Goal: Task Accomplishment & Management: Manage account settings

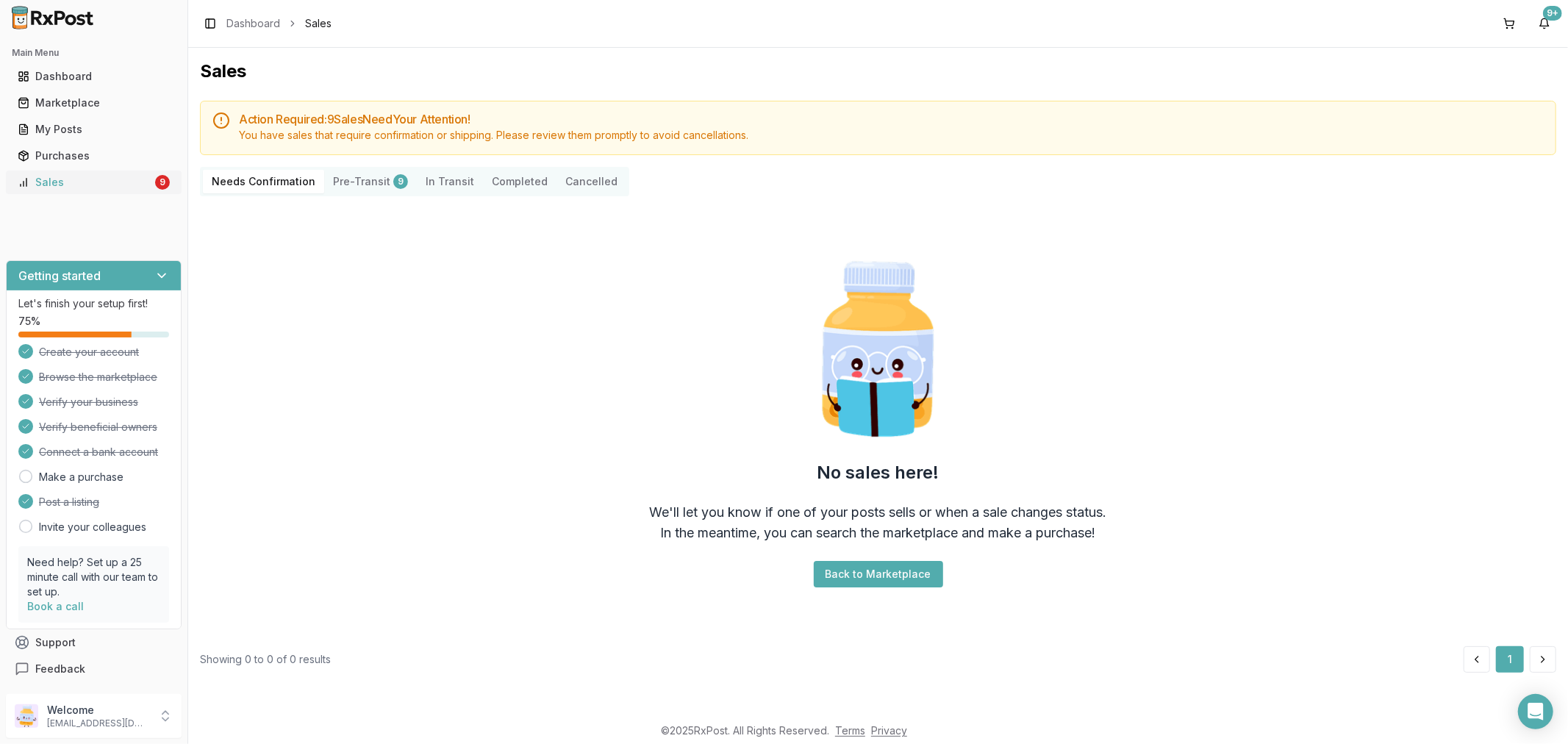
click at [75, 182] on div "Sales" at bounding box center [85, 182] width 135 height 15
click at [97, 177] on div "Sales" at bounding box center [85, 182] width 135 height 15
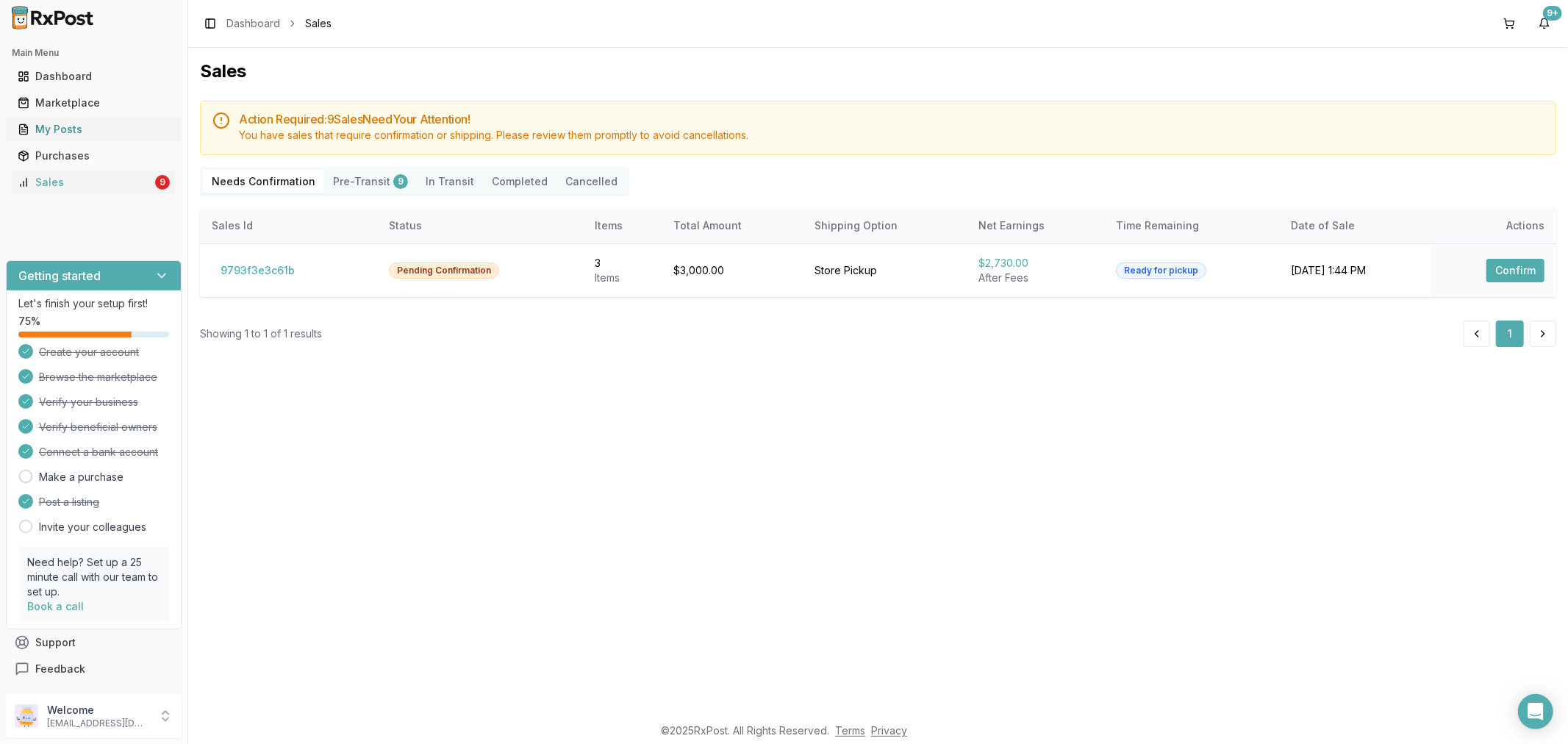
click at [134, 128] on div "My Posts" at bounding box center [94, 129] width 152 height 15
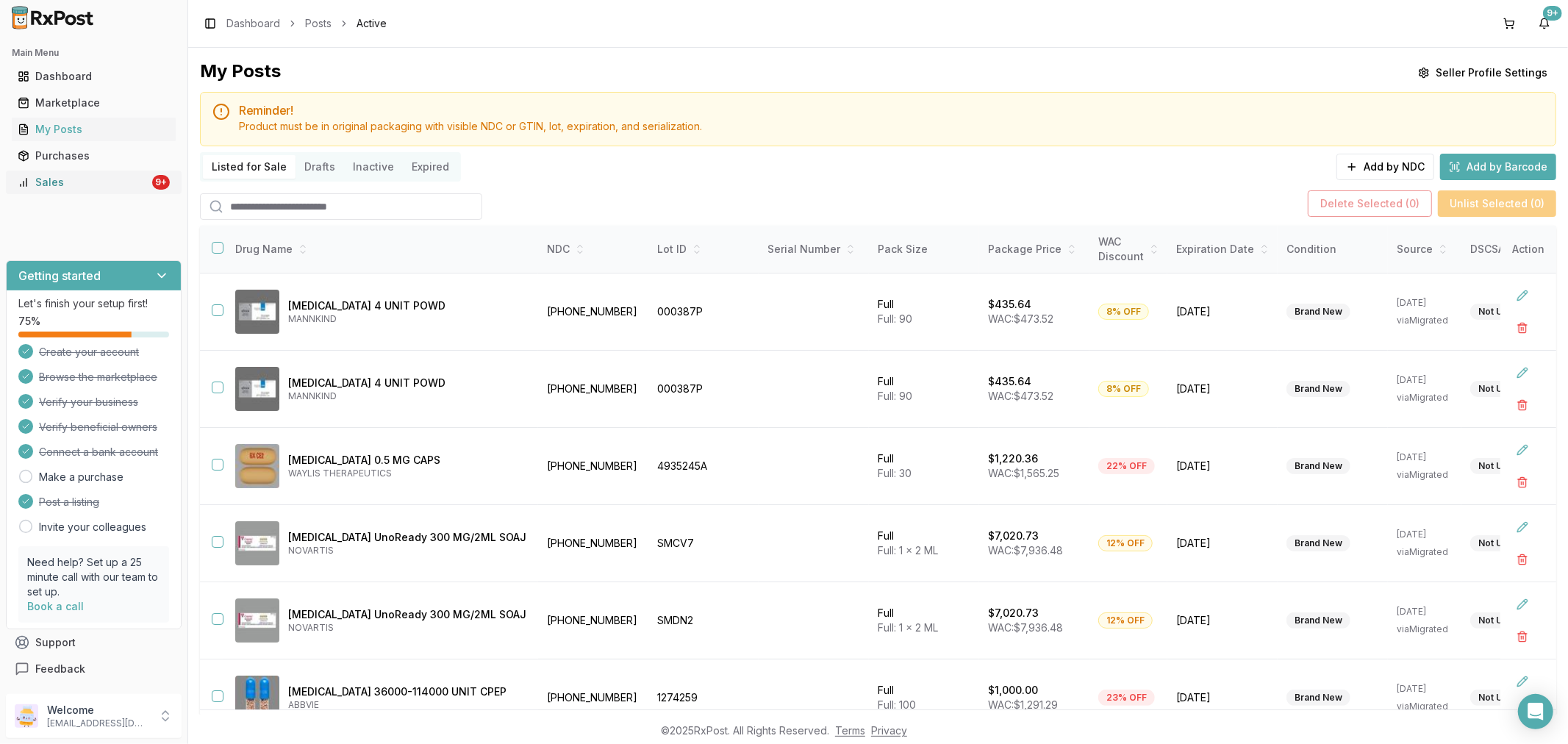
click at [103, 177] on div "Sales" at bounding box center [84, 182] width 132 height 15
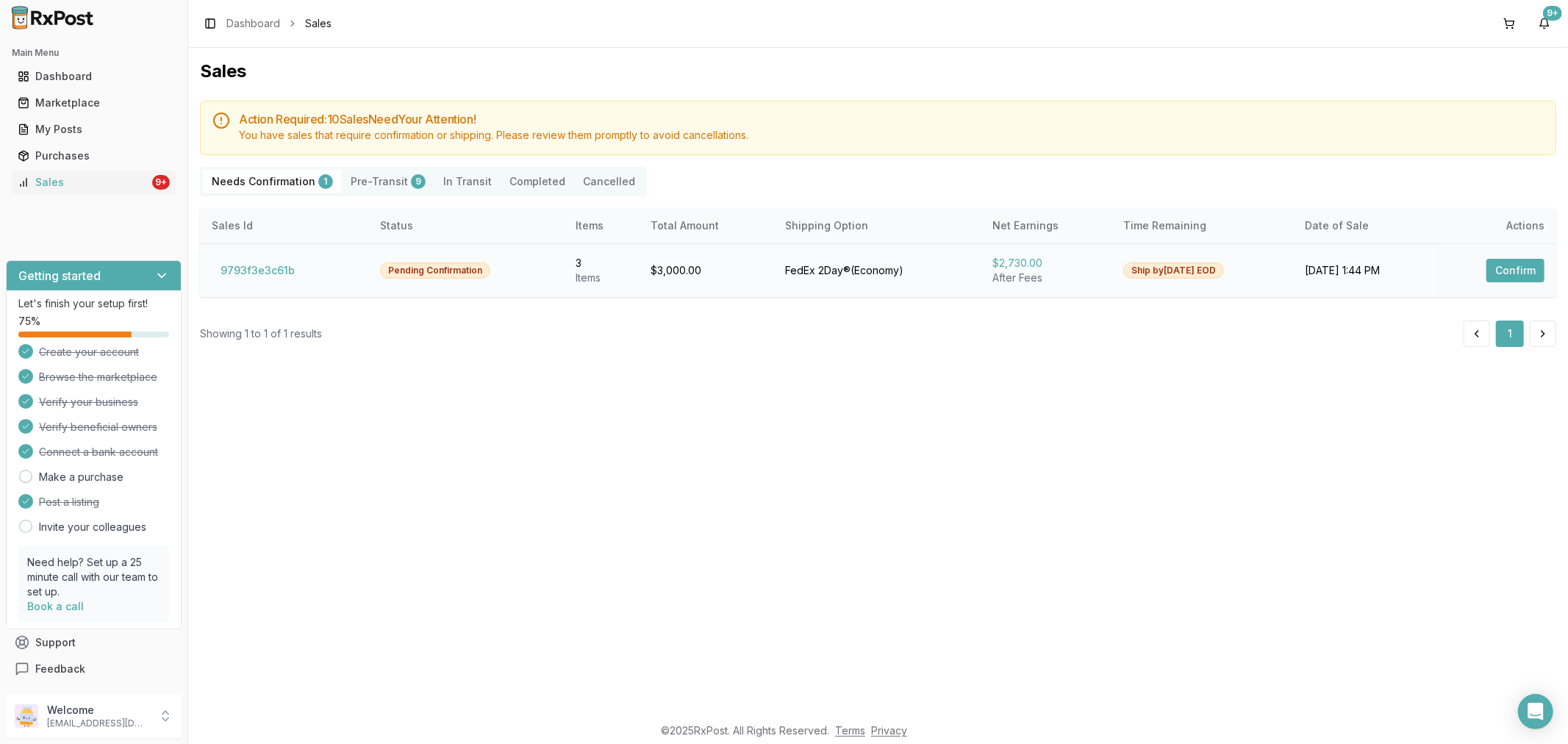
click at [1522, 261] on button "Confirm" at bounding box center [1516, 271] width 58 height 24
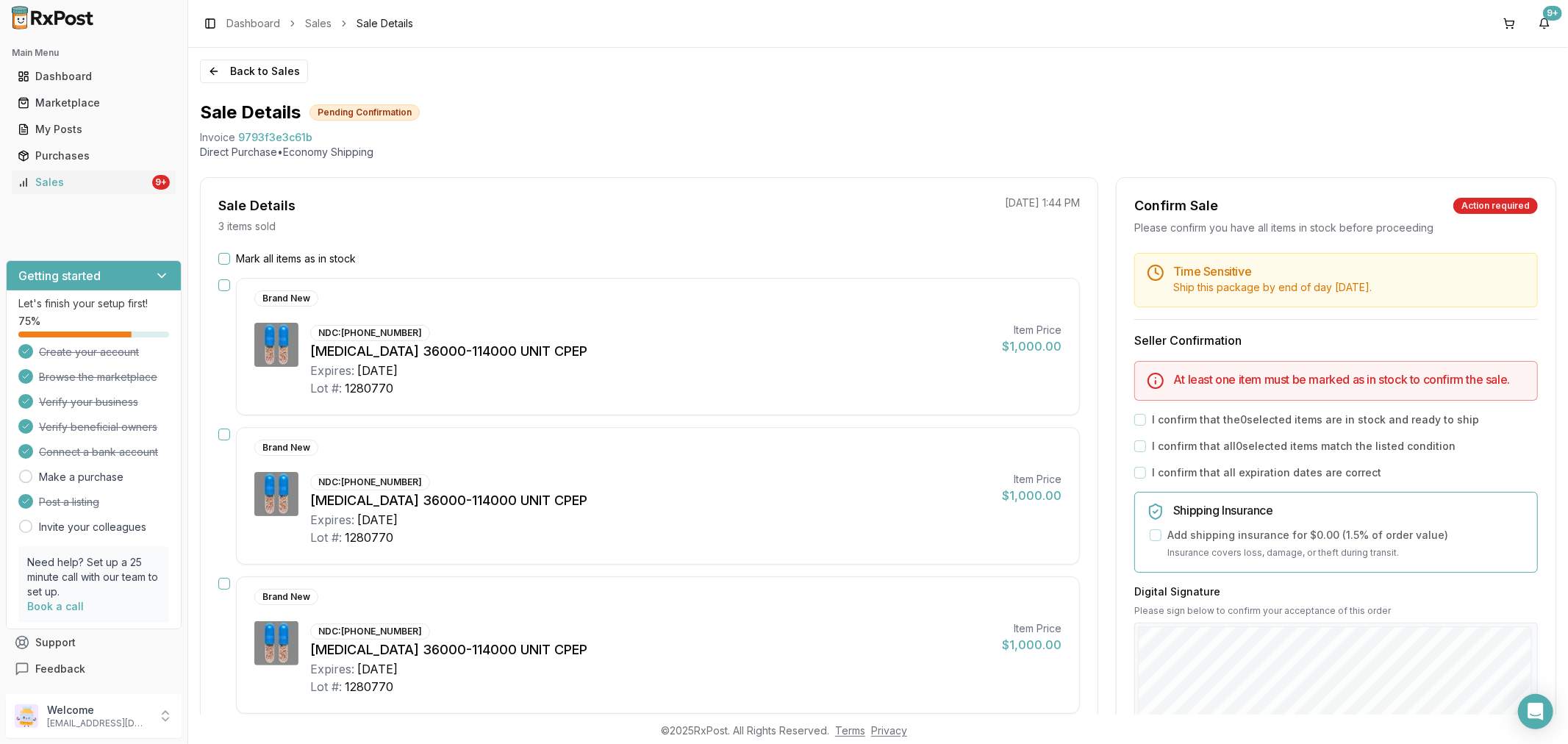
click at [225, 258] on button "Mark all items as in stock" at bounding box center [225, 259] width 12 height 12
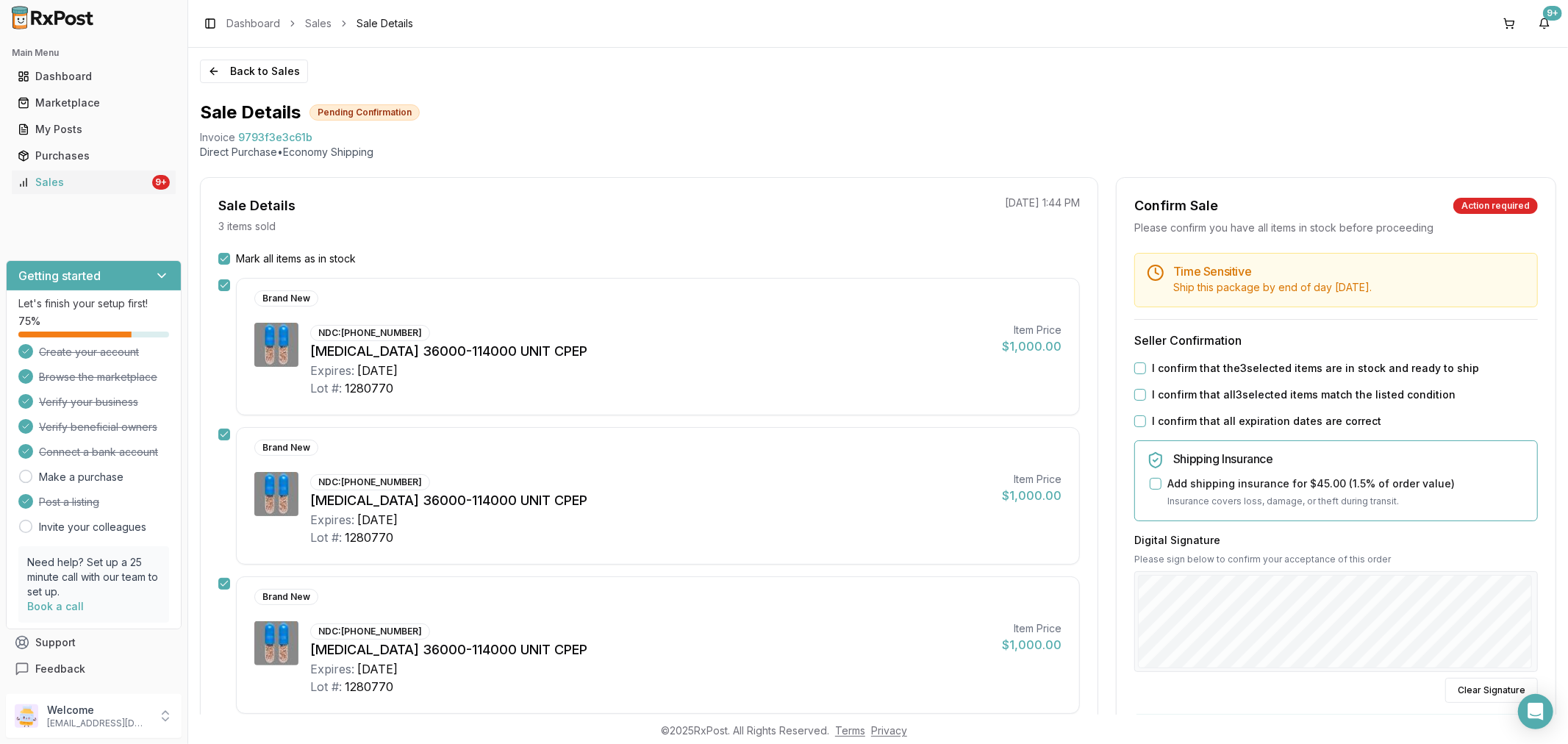
click at [1136, 425] on button "I confirm that all expiration dates are correct" at bounding box center [1140, 421] width 12 height 12
click at [1136, 390] on button "I confirm that all 3 selected items match the listed condition" at bounding box center [1140, 395] width 12 height 12
click at [1137, 367] on button "I confirm that the 3 selected items are in stock and ready to ship" at bounding box center [1140, 368] width 12 height 12
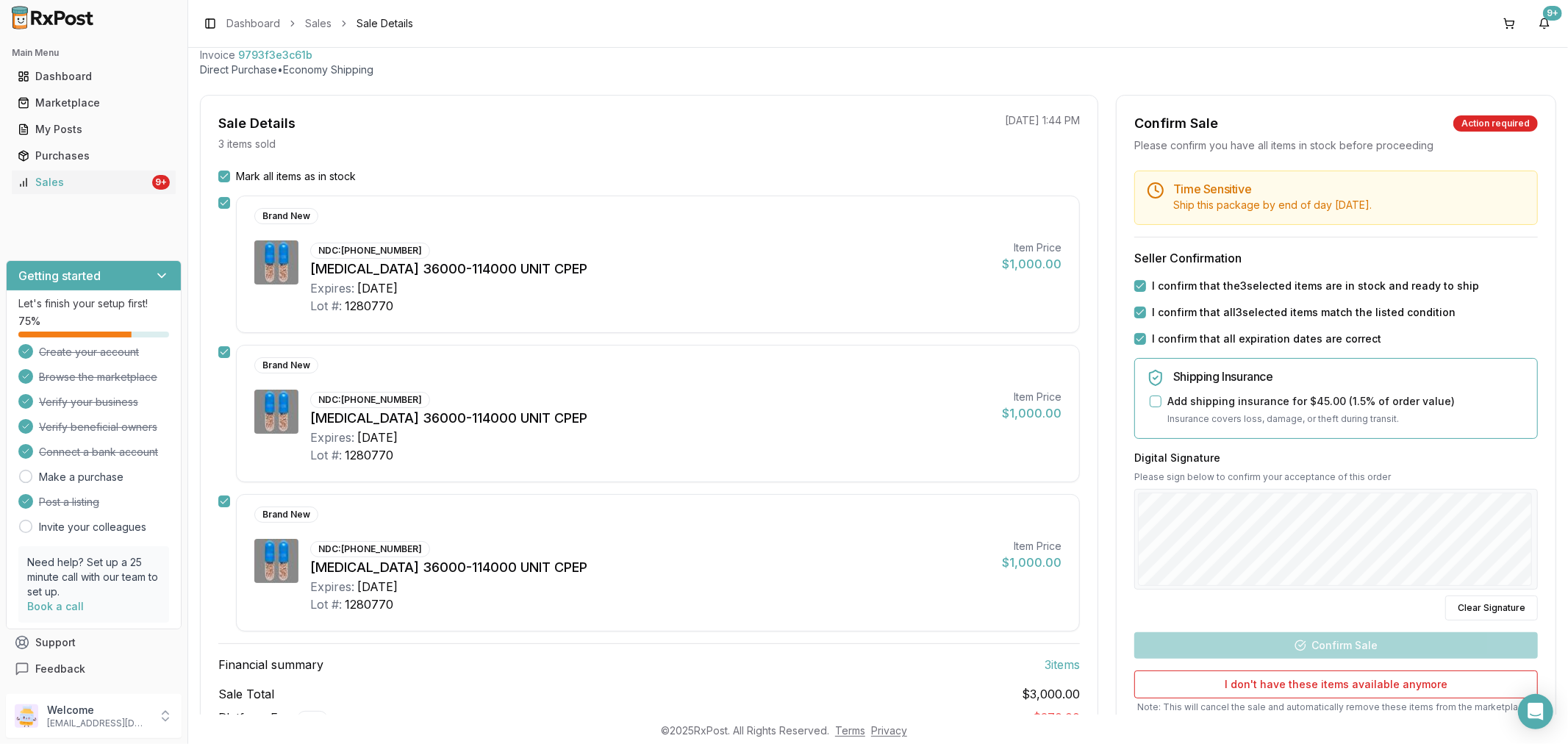
scroll to position [191, 0]
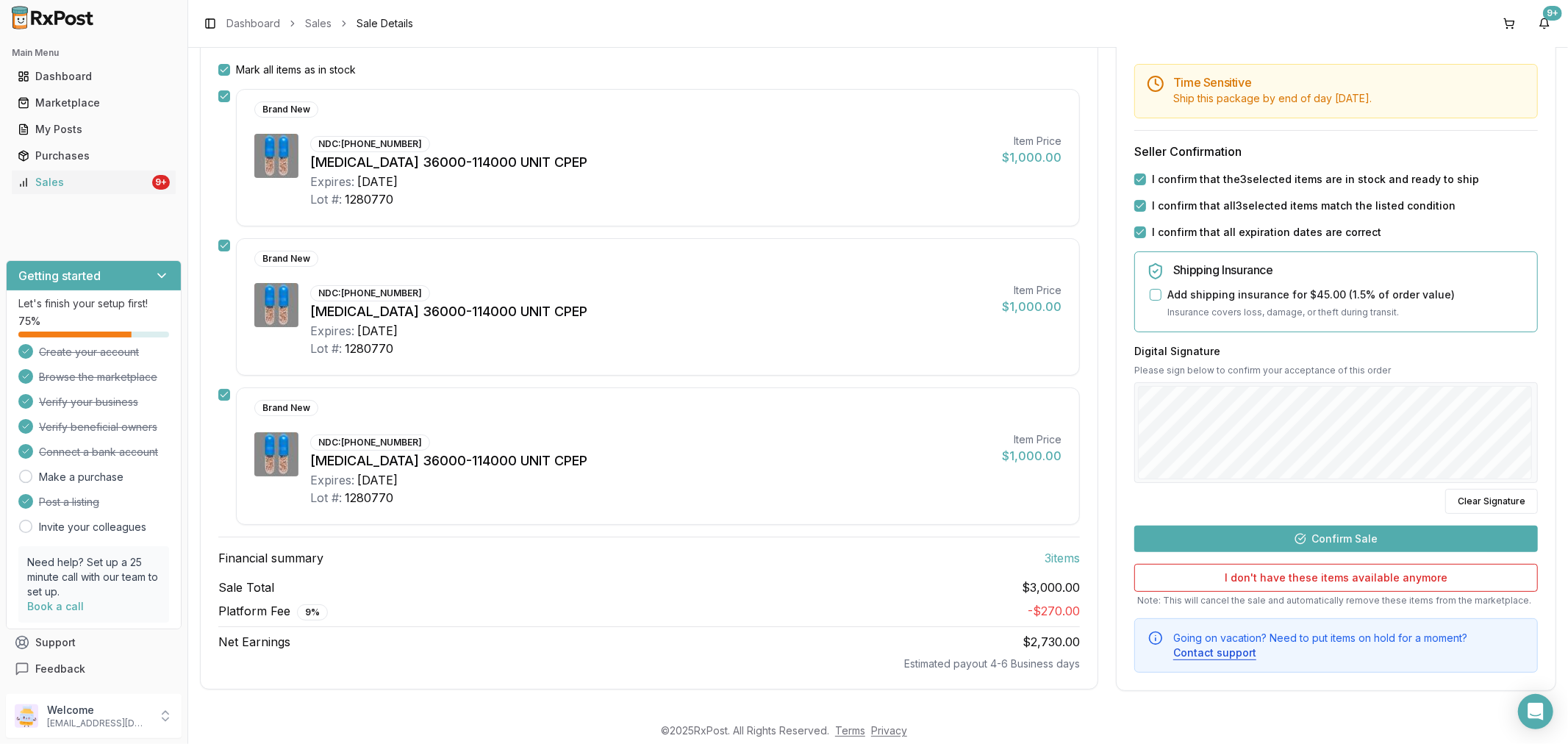
click at [1327, 538] on button "Confirm Sale" at bounding box center [1336, 539] width 404 height 26
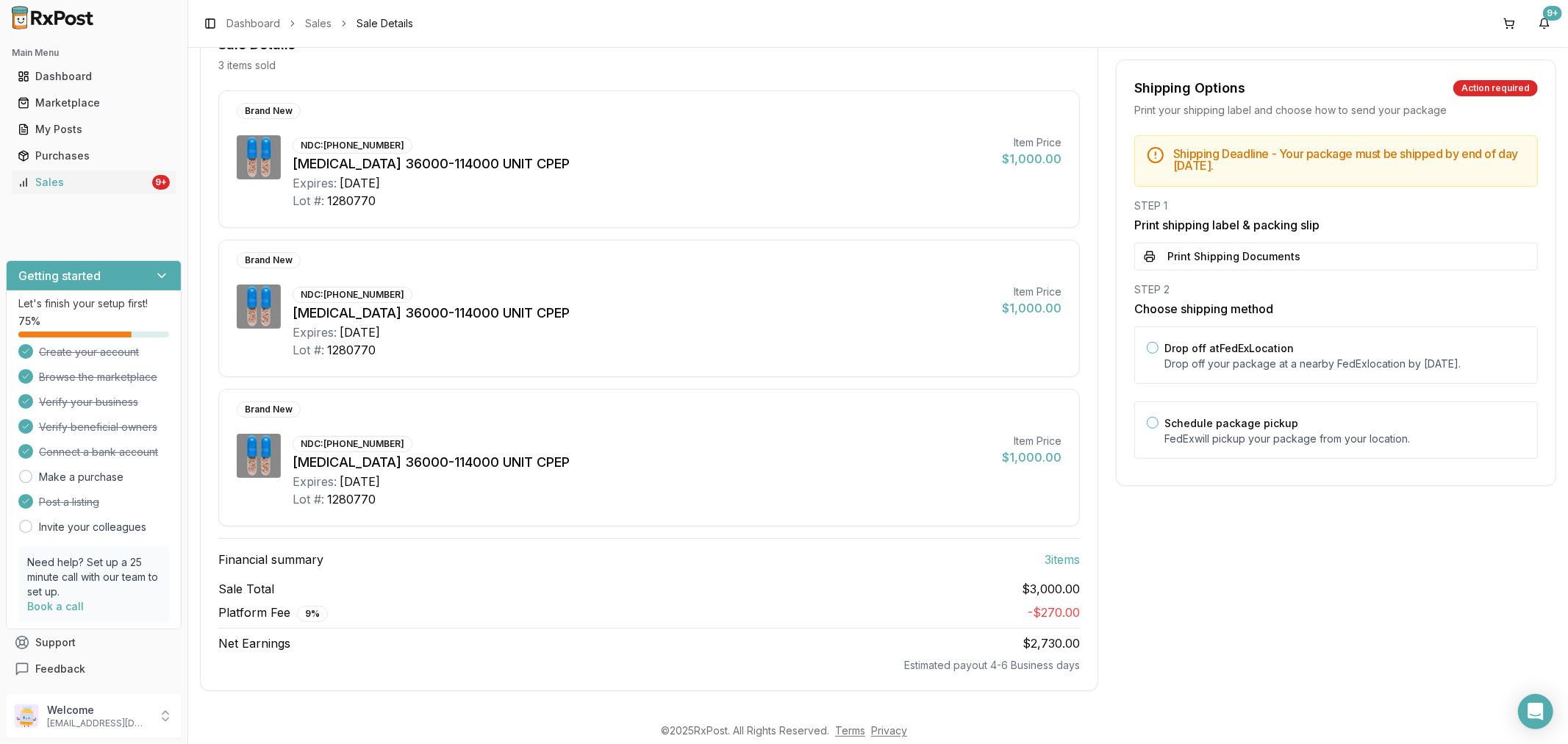
scroll to position [165, 0]
click at [1185, 258] on button "Print Shipping Documents" at bounding box center [1336, 256] width 404 height 28
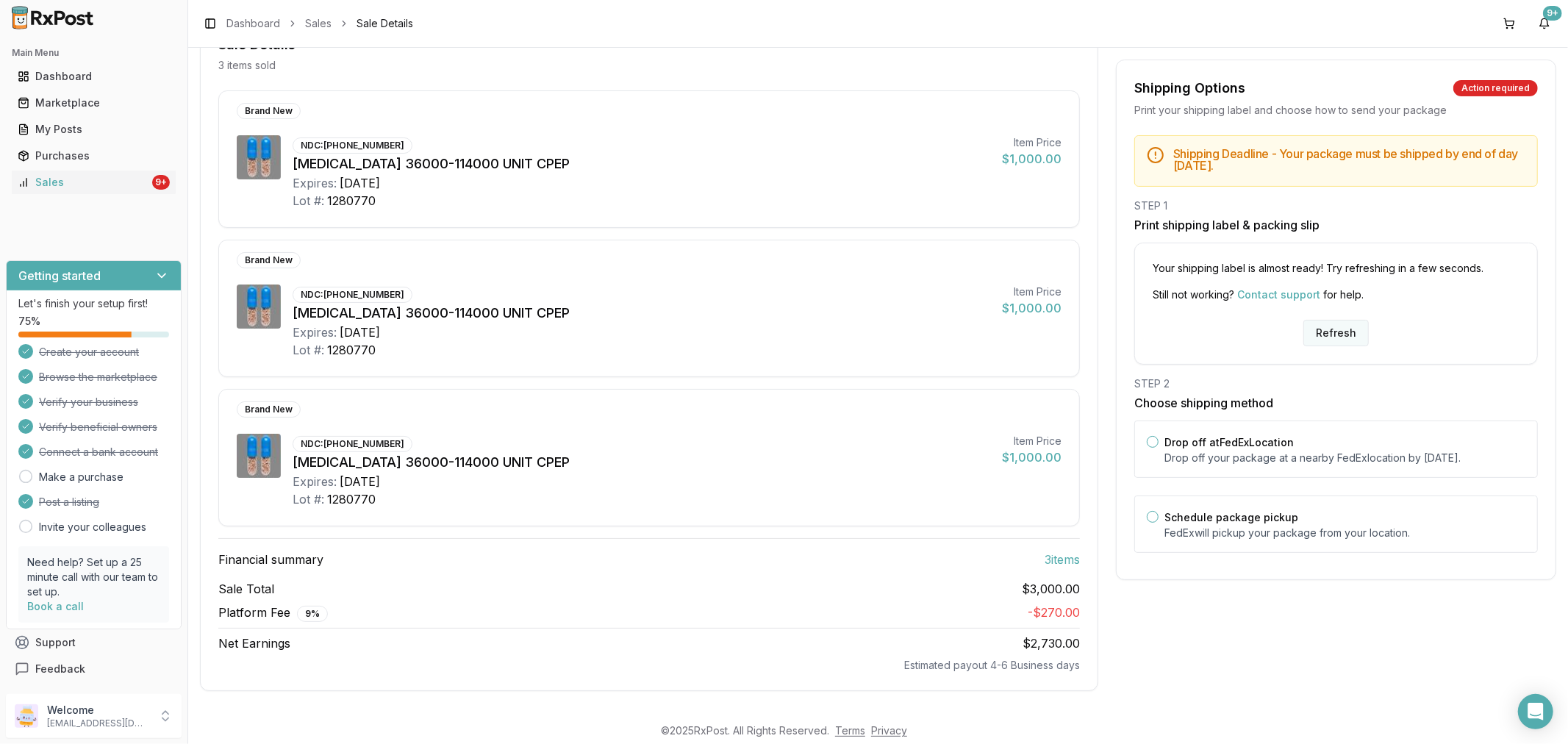
click at [1326, 338] on button "Refresh" at bounding box center [1336, 332] width 66 height 26
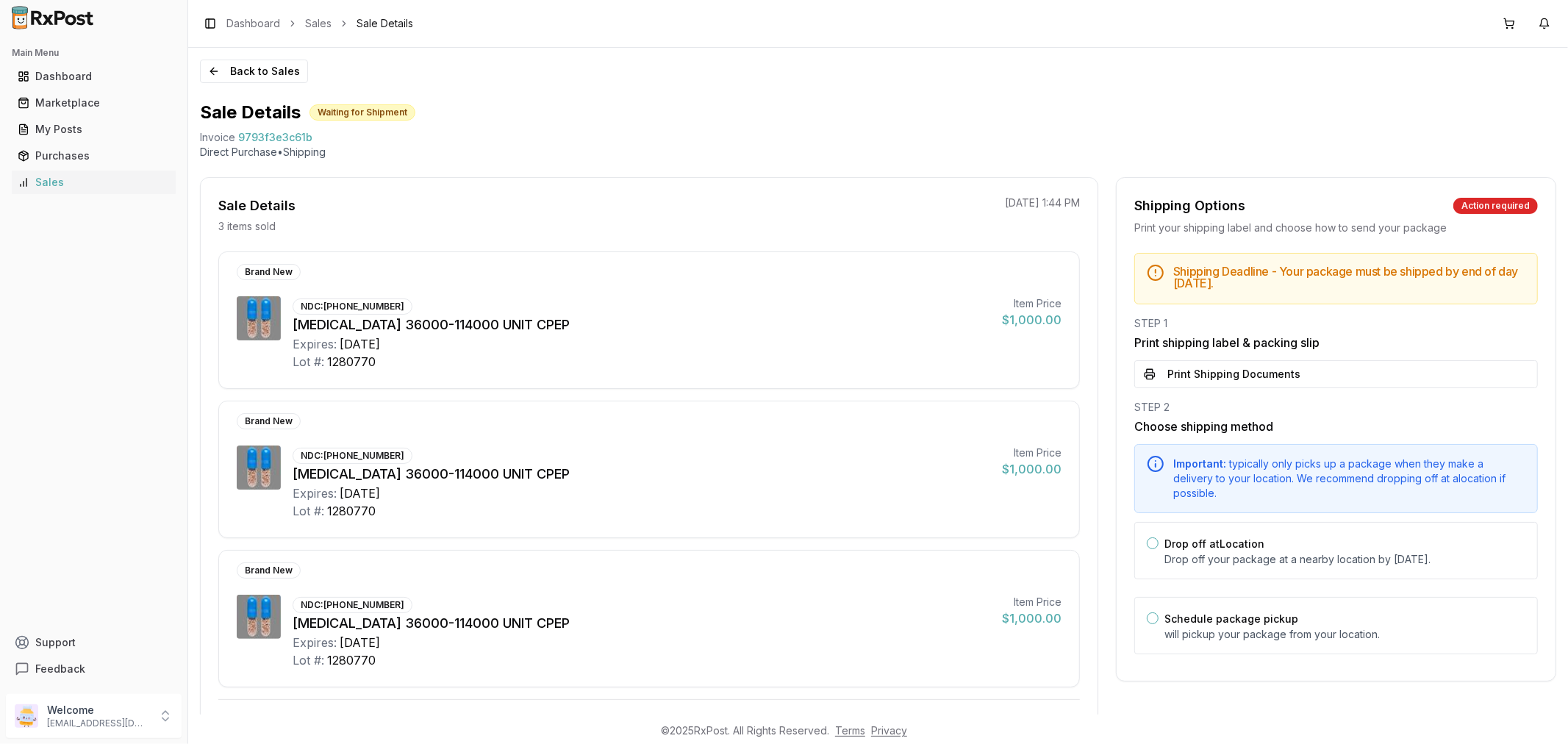
click at [1337, 372] on button "Print Shipping Documents" at bounding box center [1336, 374] width 404 height 28
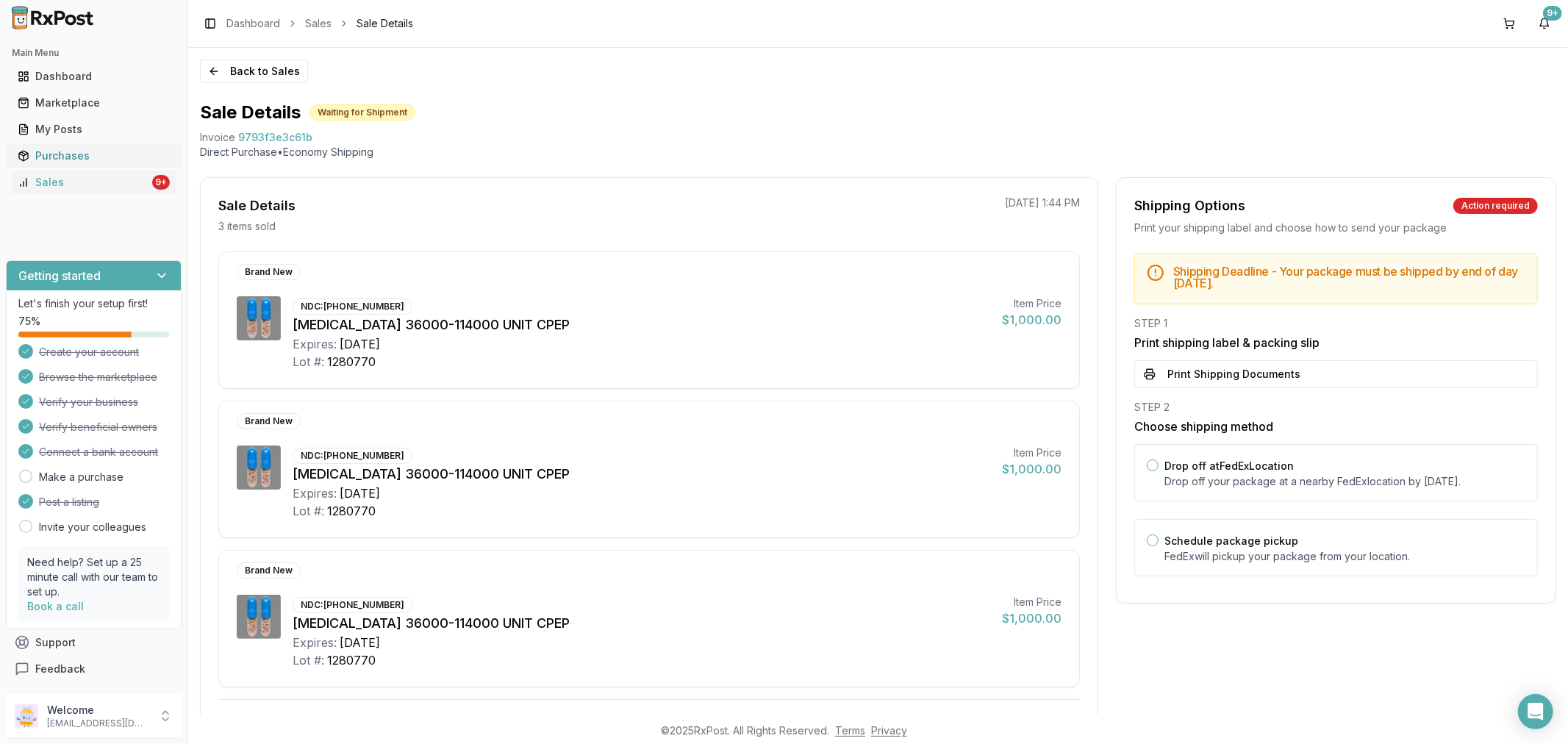
drag, startPoint x: 77, startPoint y: 185, endPoint x: 72, endPoint y: 147, distance: 38.3
click at [76, 184] on div "Sales" at bounding box center [84, 182] width 132 height 15
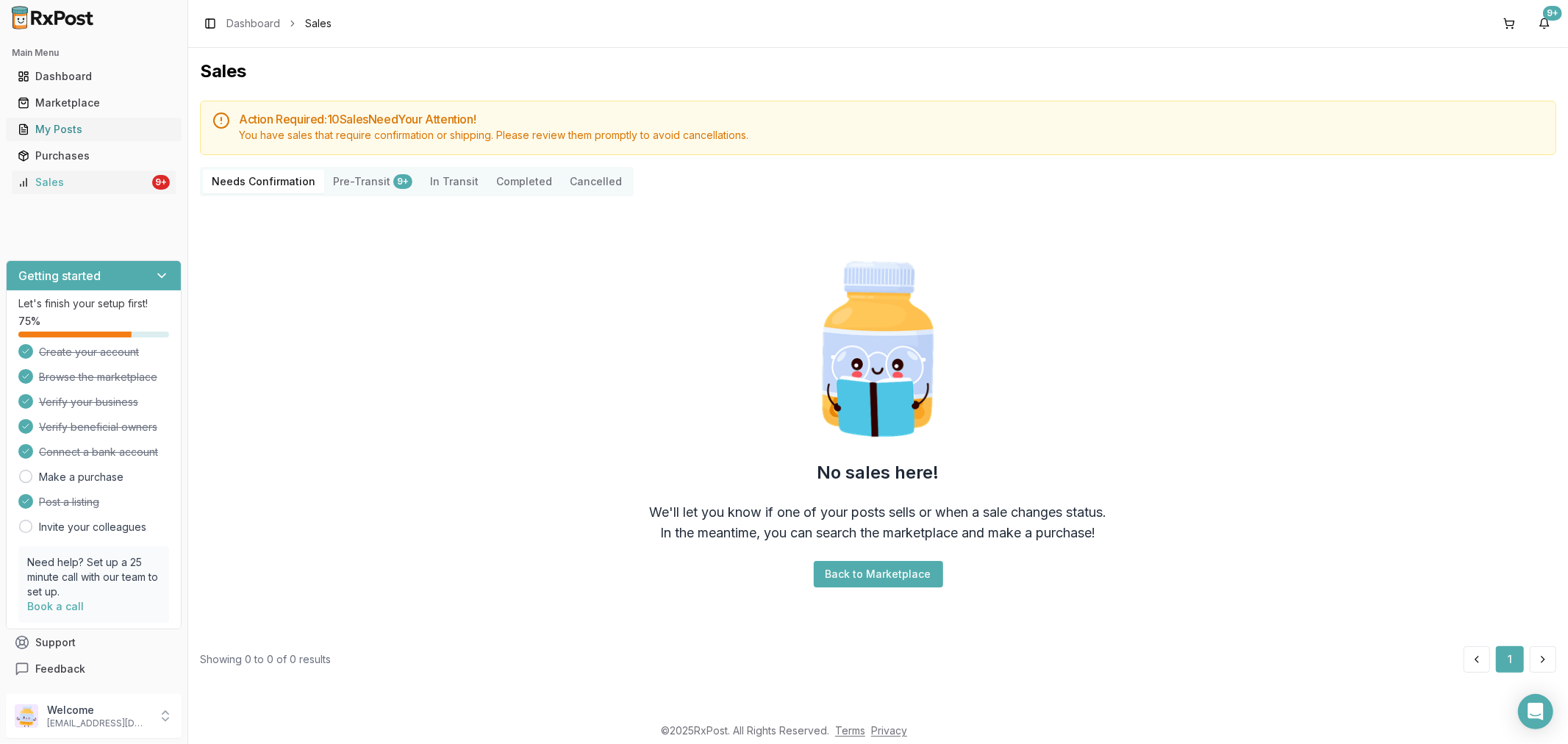
click at [70, 126] on div "My Posts" at bounding box center [94, 129] width 152 height 15
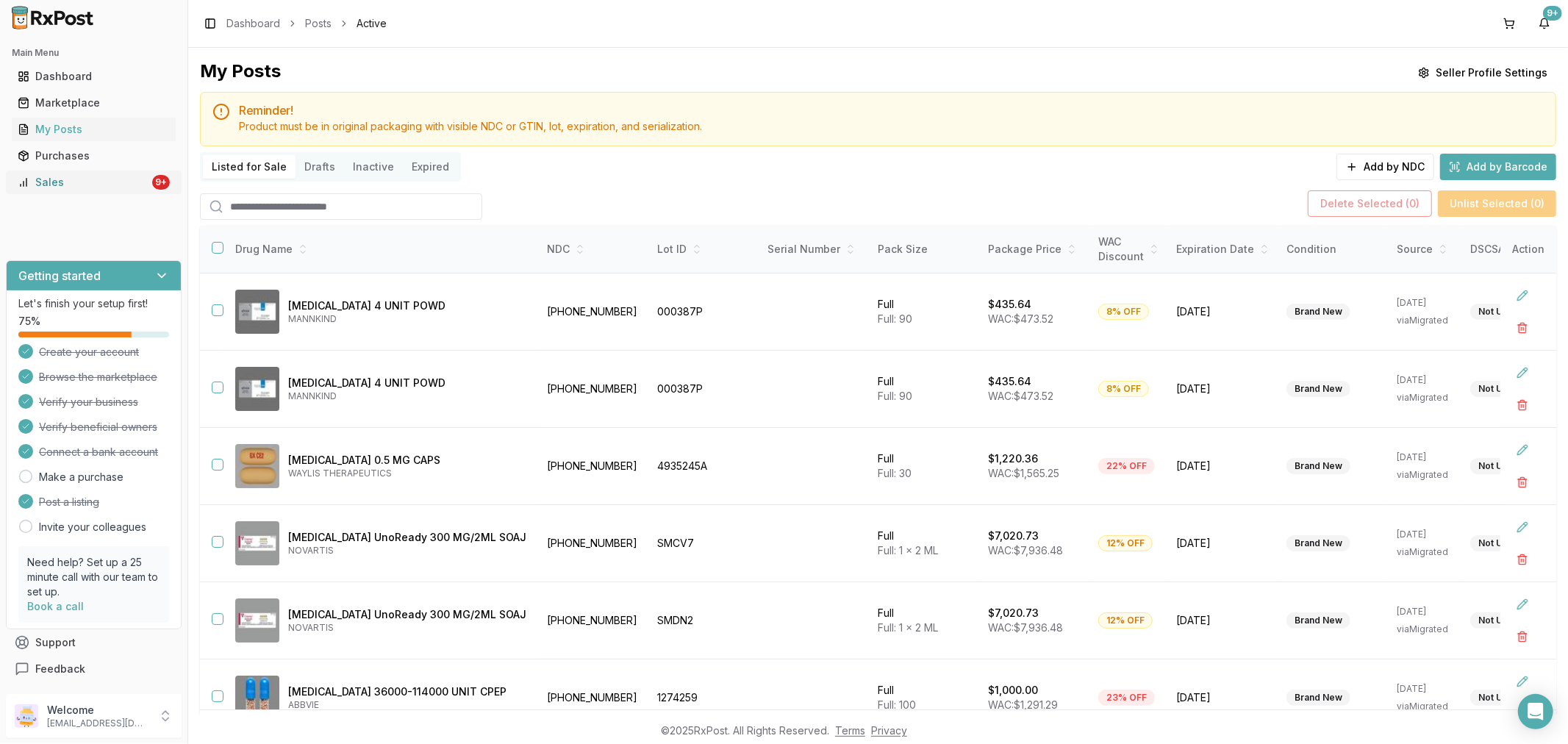
click at [72, 187] on div "Sales" at bounding box center [84, 182] width 132 height 15
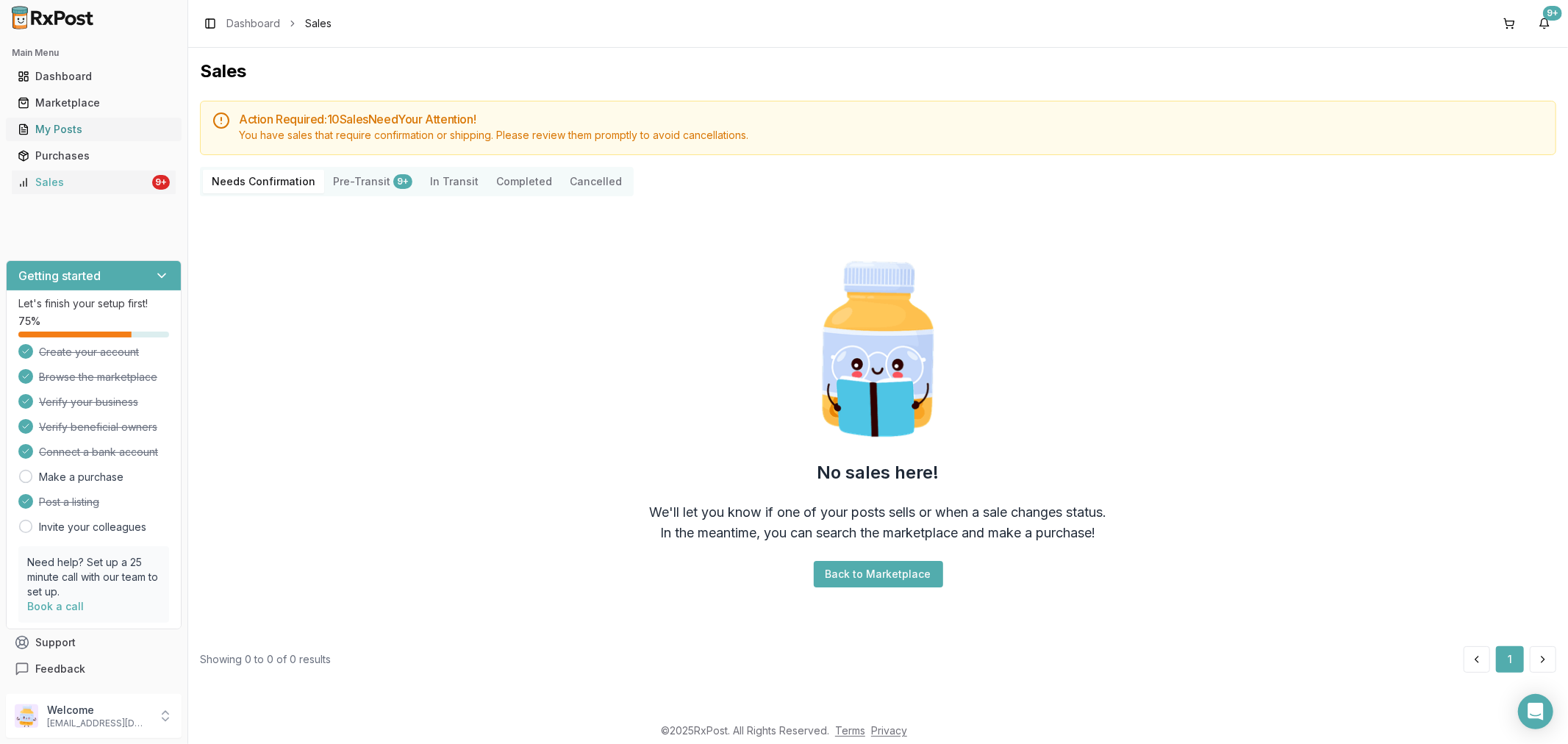
click at [61, 130] on div "My Posts" at bounding box center [94, 129] width 152 height 15
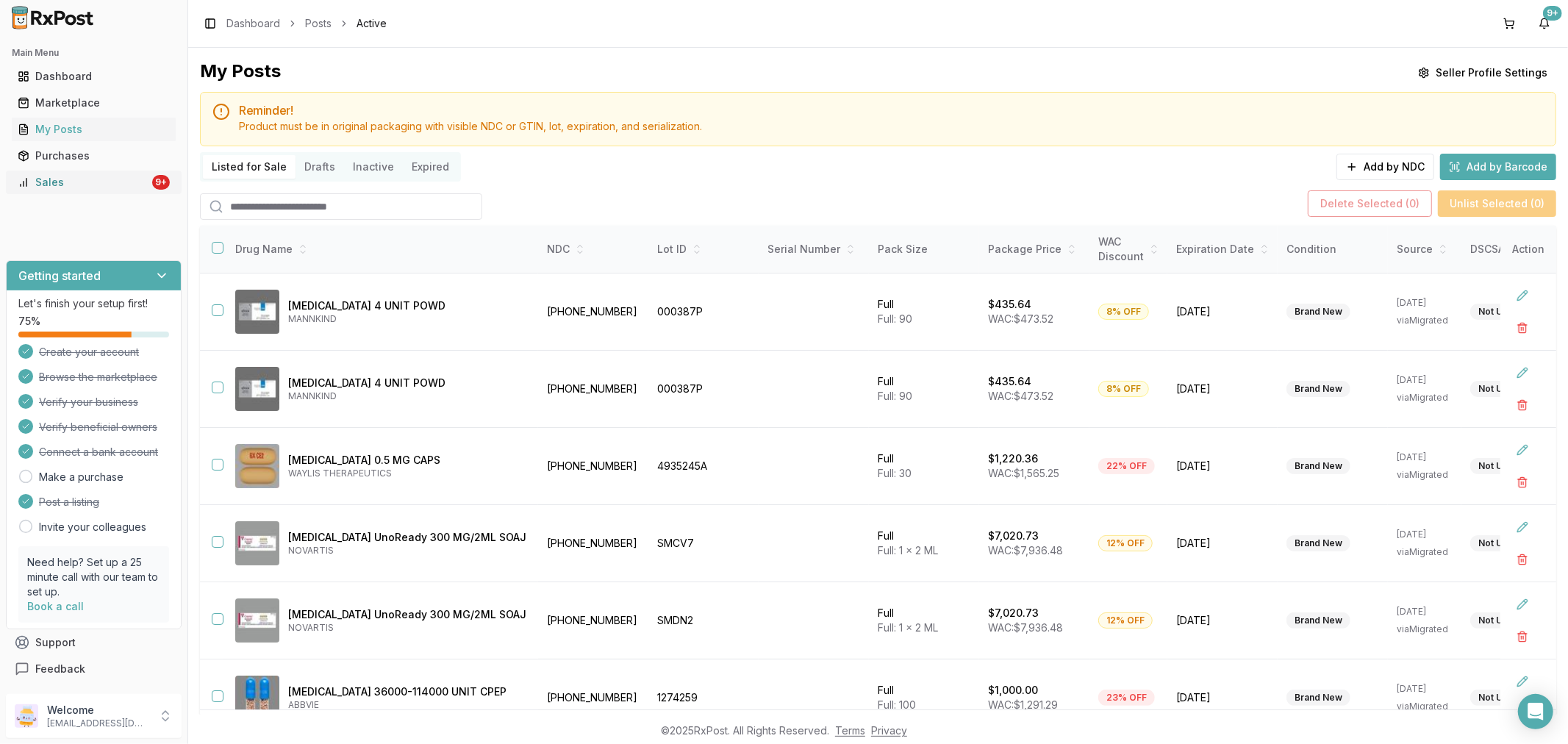
click at [32, 187] on div "Sales" at bounding box center [84, 182] width 132 height 15
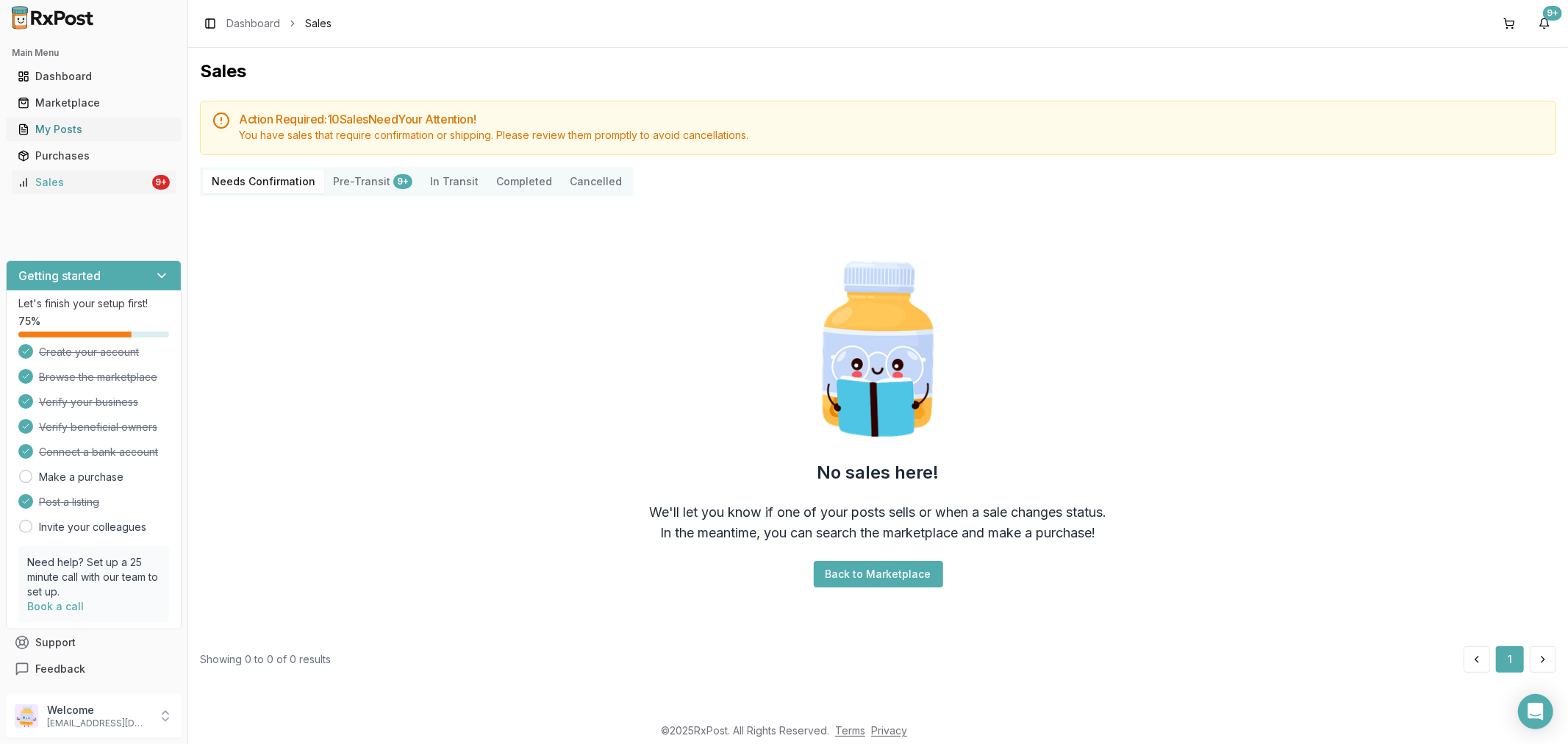
click at [126, 140] on link "My Posts" at bounding box center [94, 129] width 164 height 26
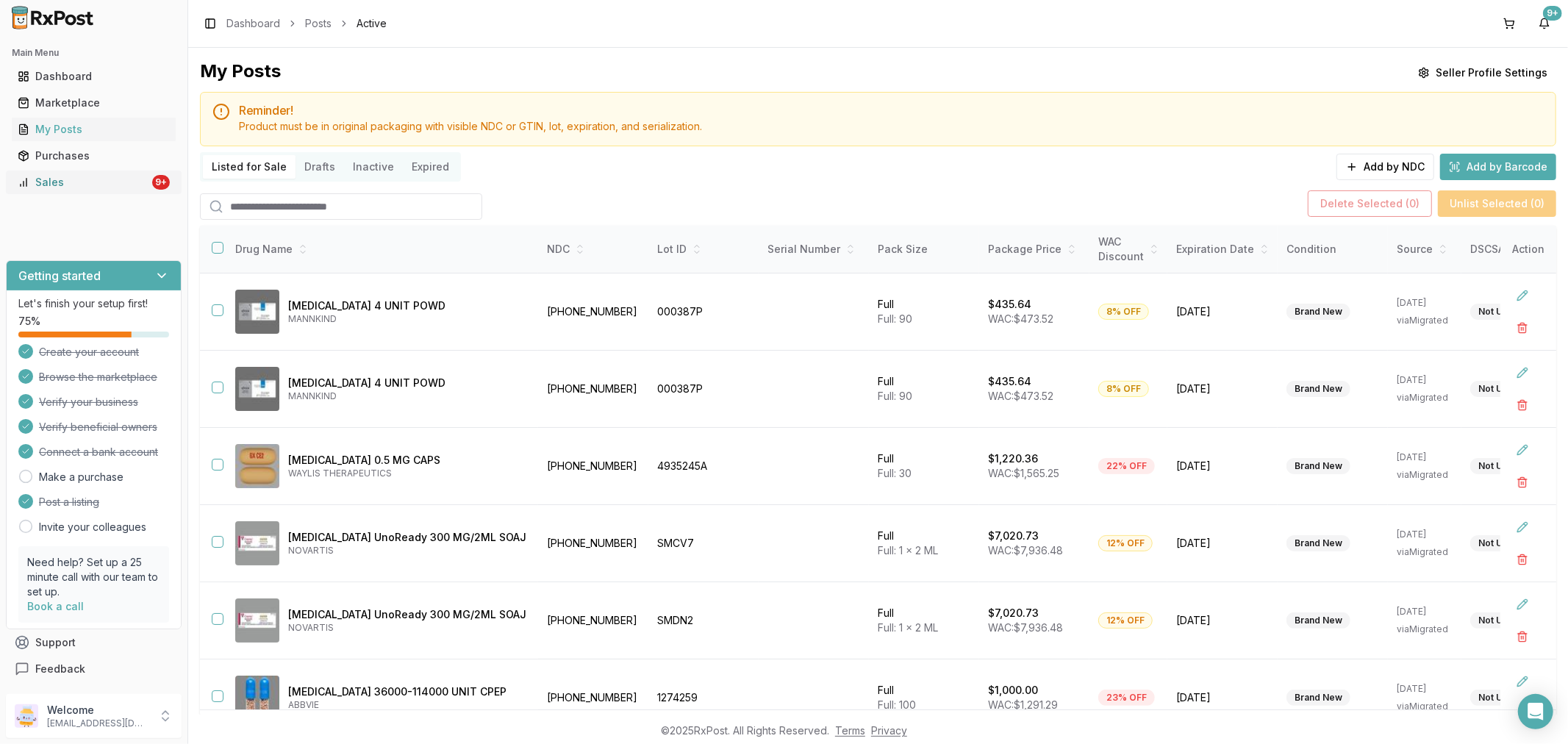
click at [103, 182] on div "Sales" at bounding box center [84, 182] width 132 height 15
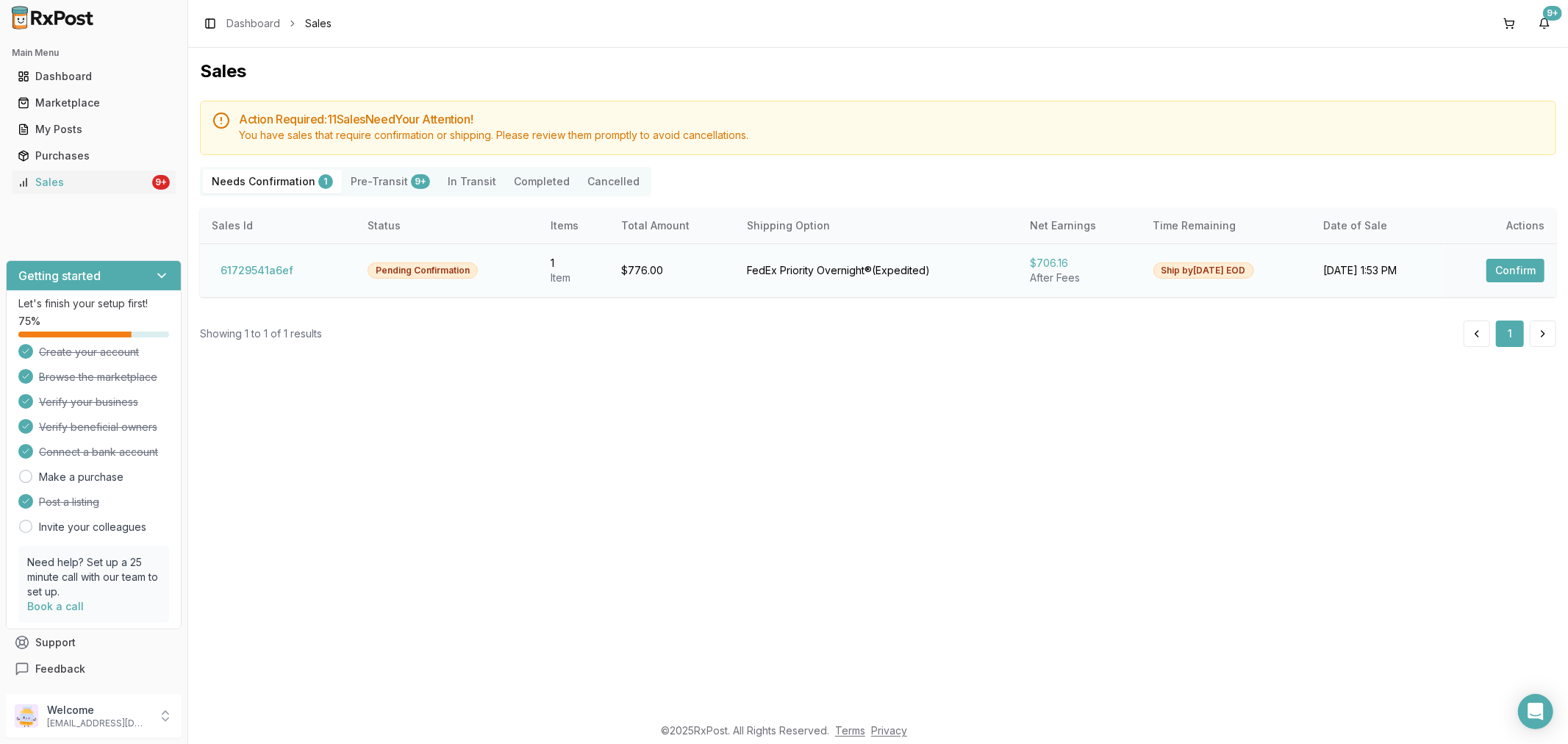
click at [1498, 267] on button "Confirm" at bounding box center [1516, 271] width 58 height 24
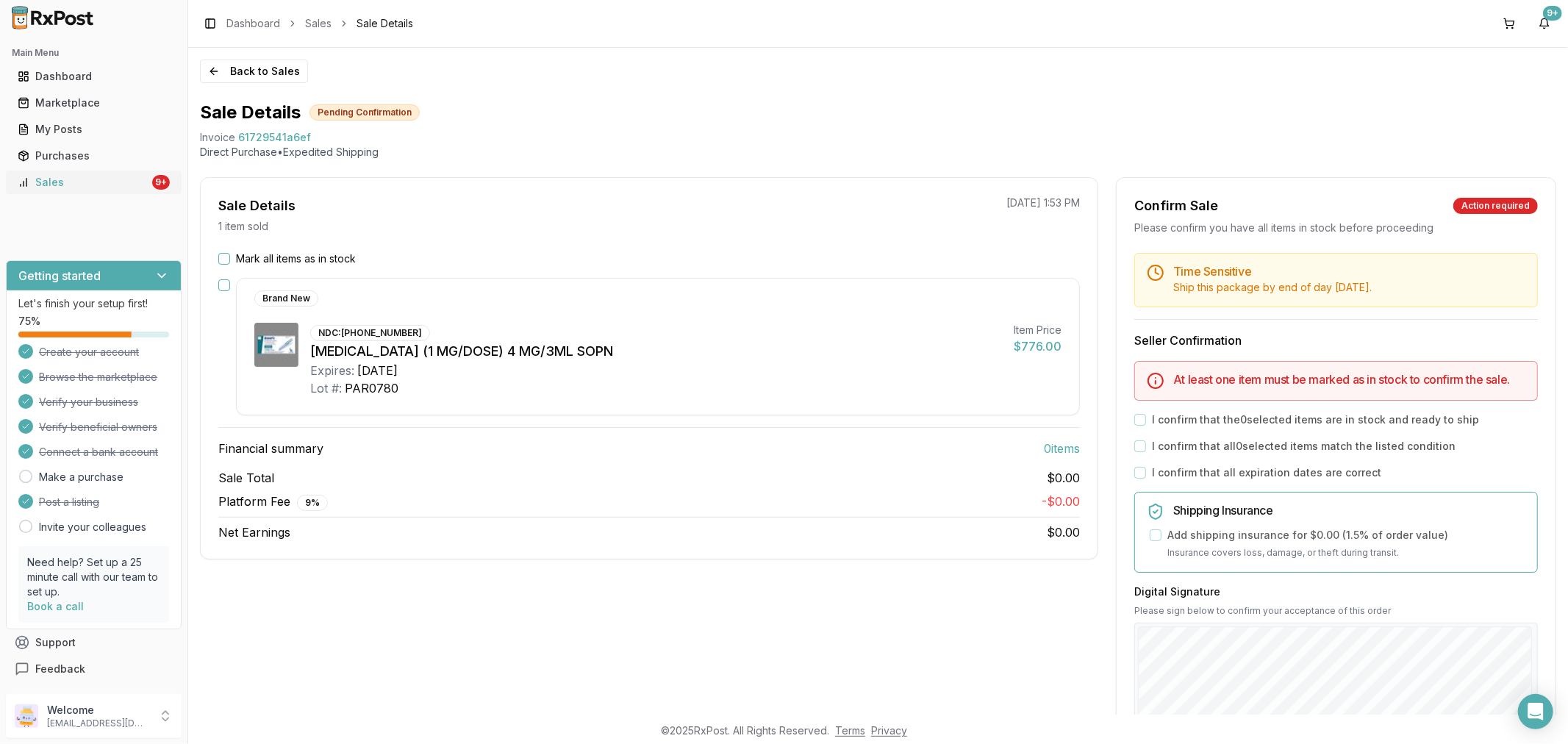
click at [66, 182] on div "Sales" at bounding box center [84, 182] width 132 height 15
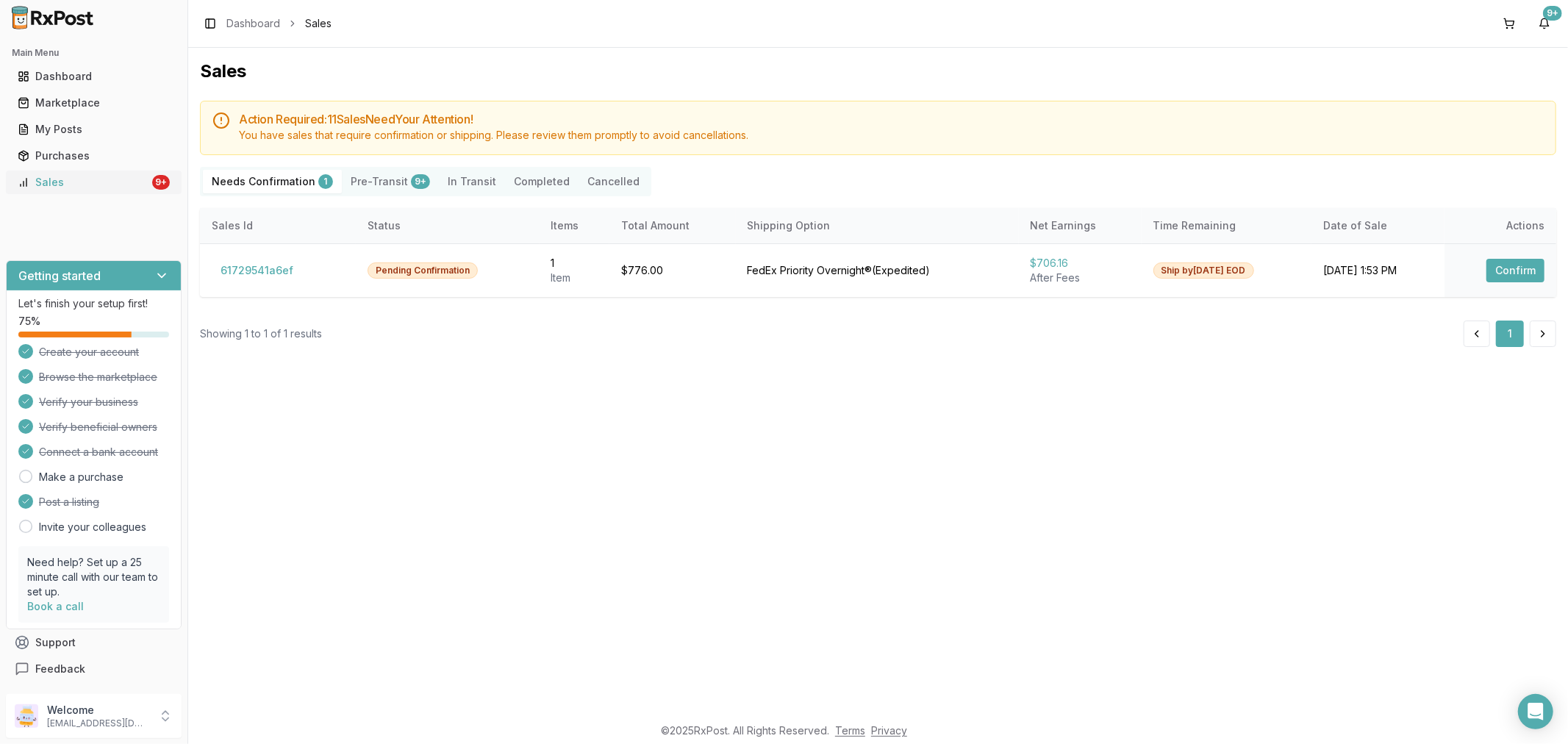
click at [85, 180] on div "Sales" at bounding box center [84, 182] width 132 height 15
click at [108, 130] on div "My Posts" at bounding box center [94, 129] width 152 height 15
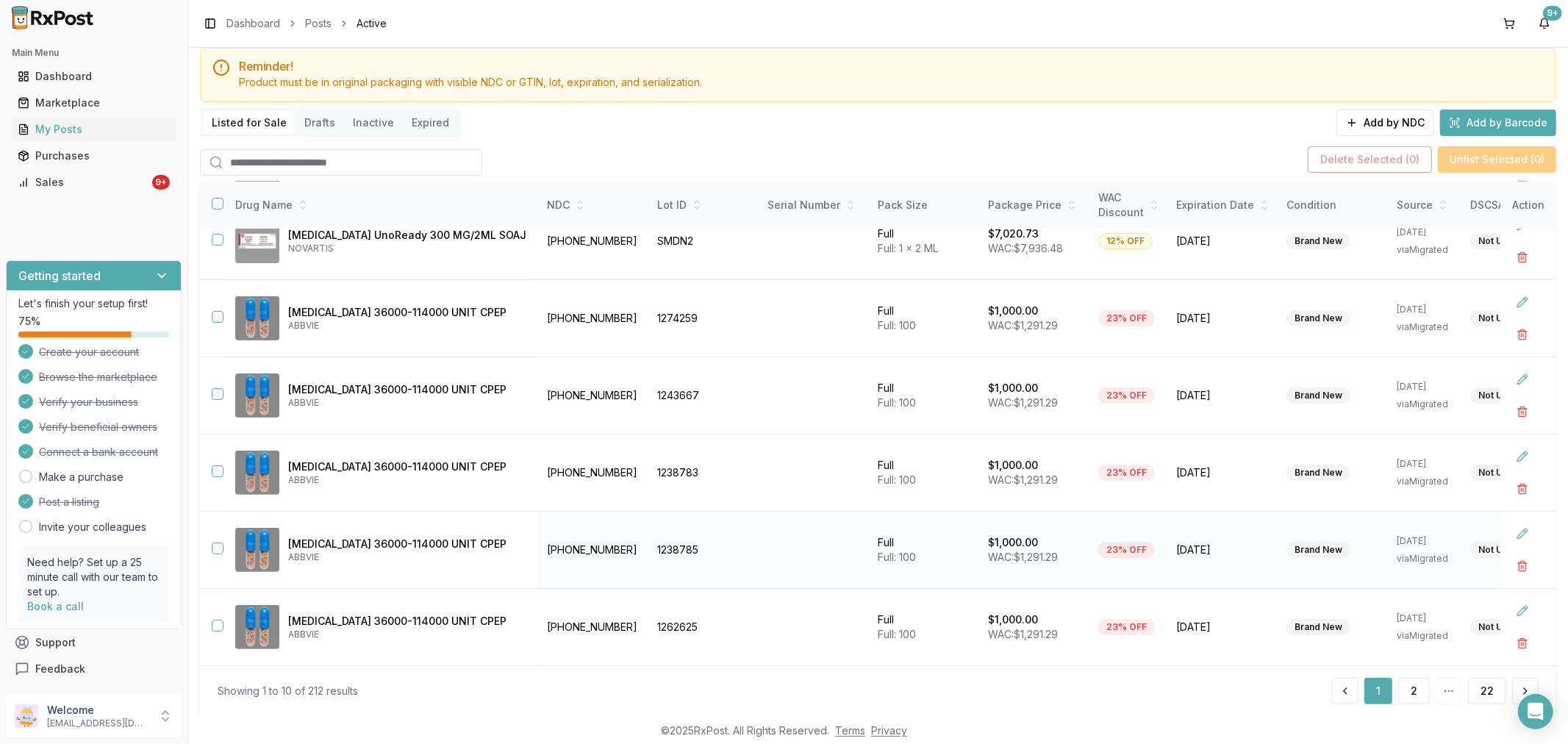
scroll to position [81, 0]
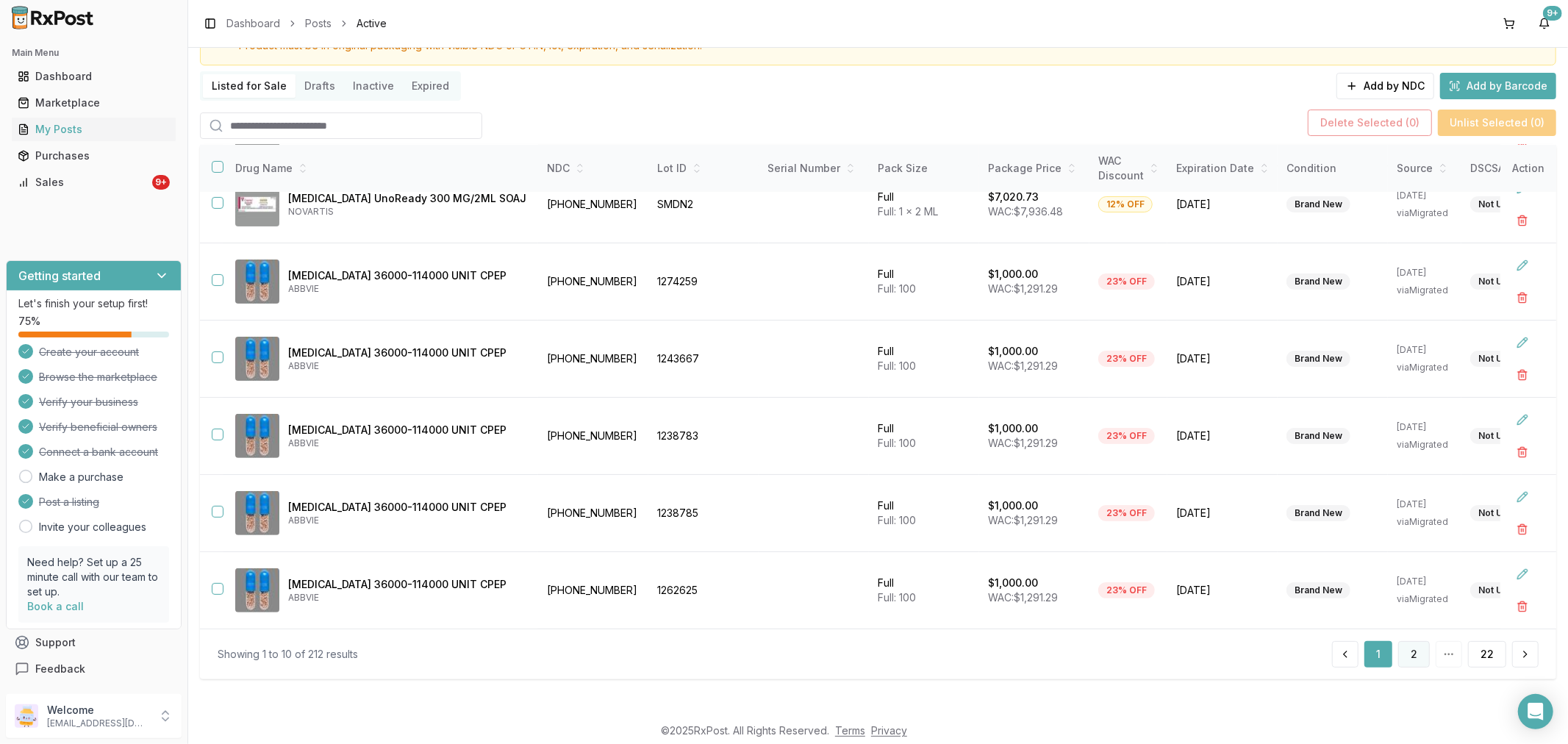
drag, startPoint x: 1413, startPoint y: 652, endPoint x: 1404, endPoint y: 646, distance: 10.8
click at [1410, 651] on button "2" at bounding box center [1413, 654] width 32 height 26
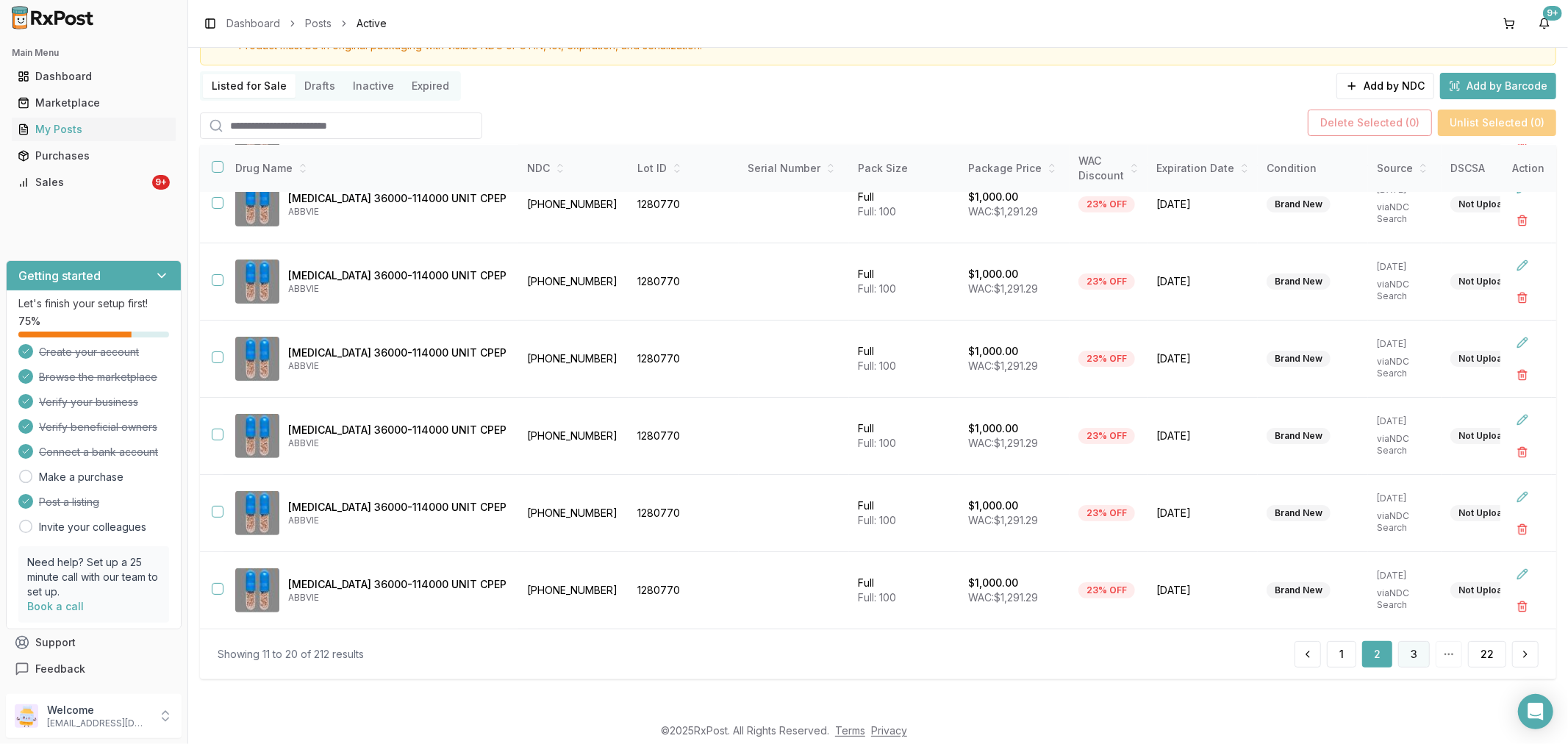
click at [1408, 655] on button "3" at bounding box center [1413, 654] width 32 height 26
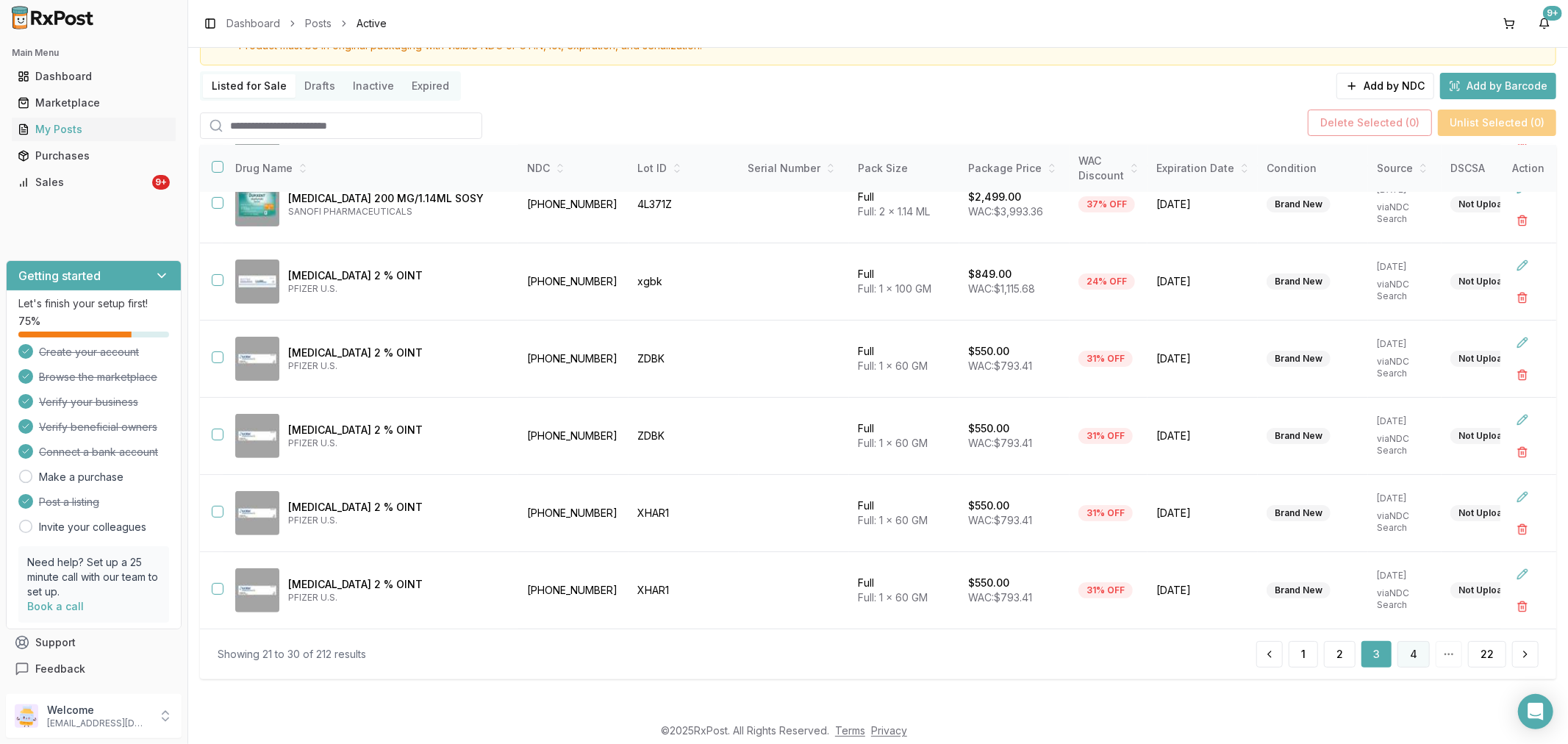
click at [1398, 656] on button "4" at bounding box center [1414, 654] width 32 height 26
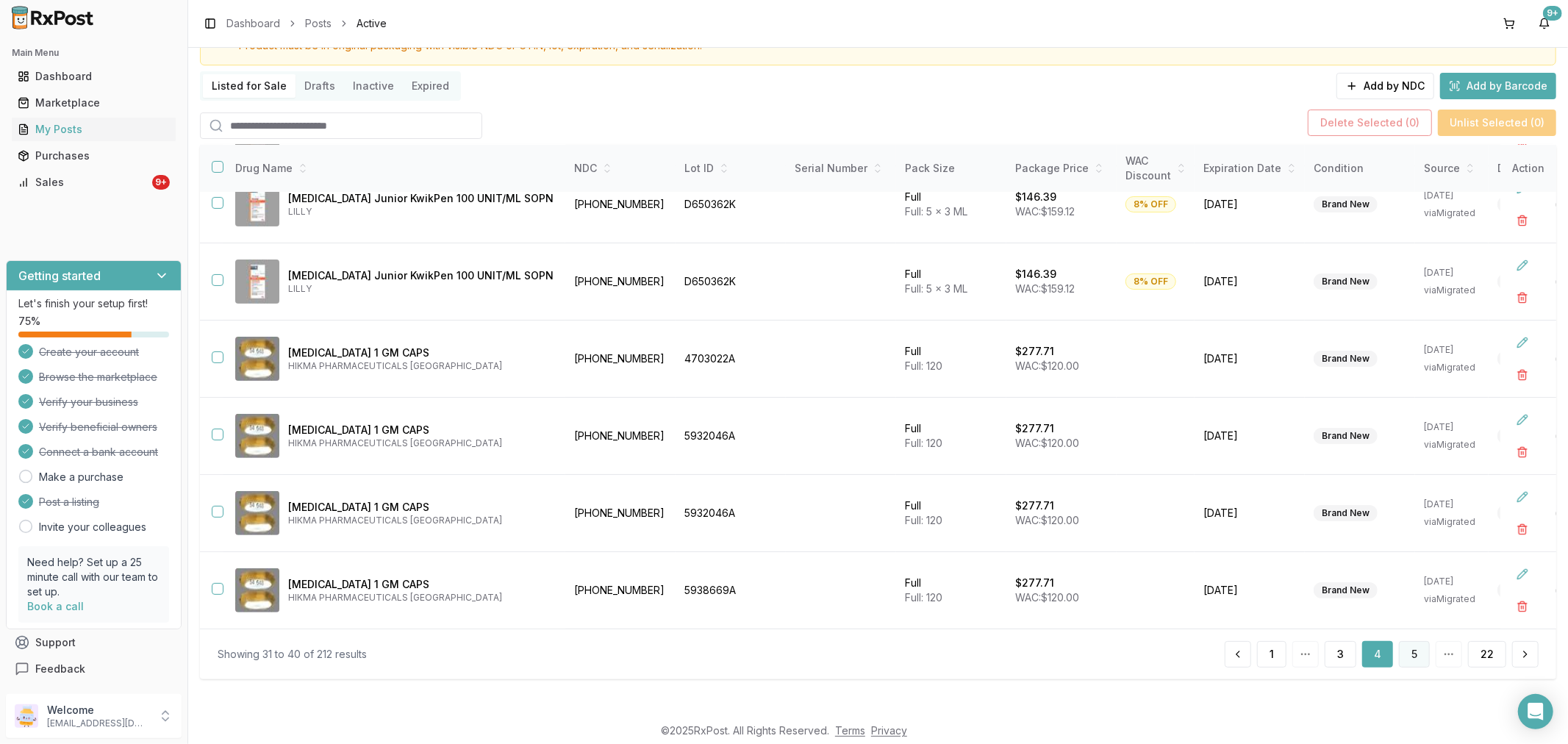
click at [1407, 658] on button "5" at bounding box center [1414, 654] width 31 height 26
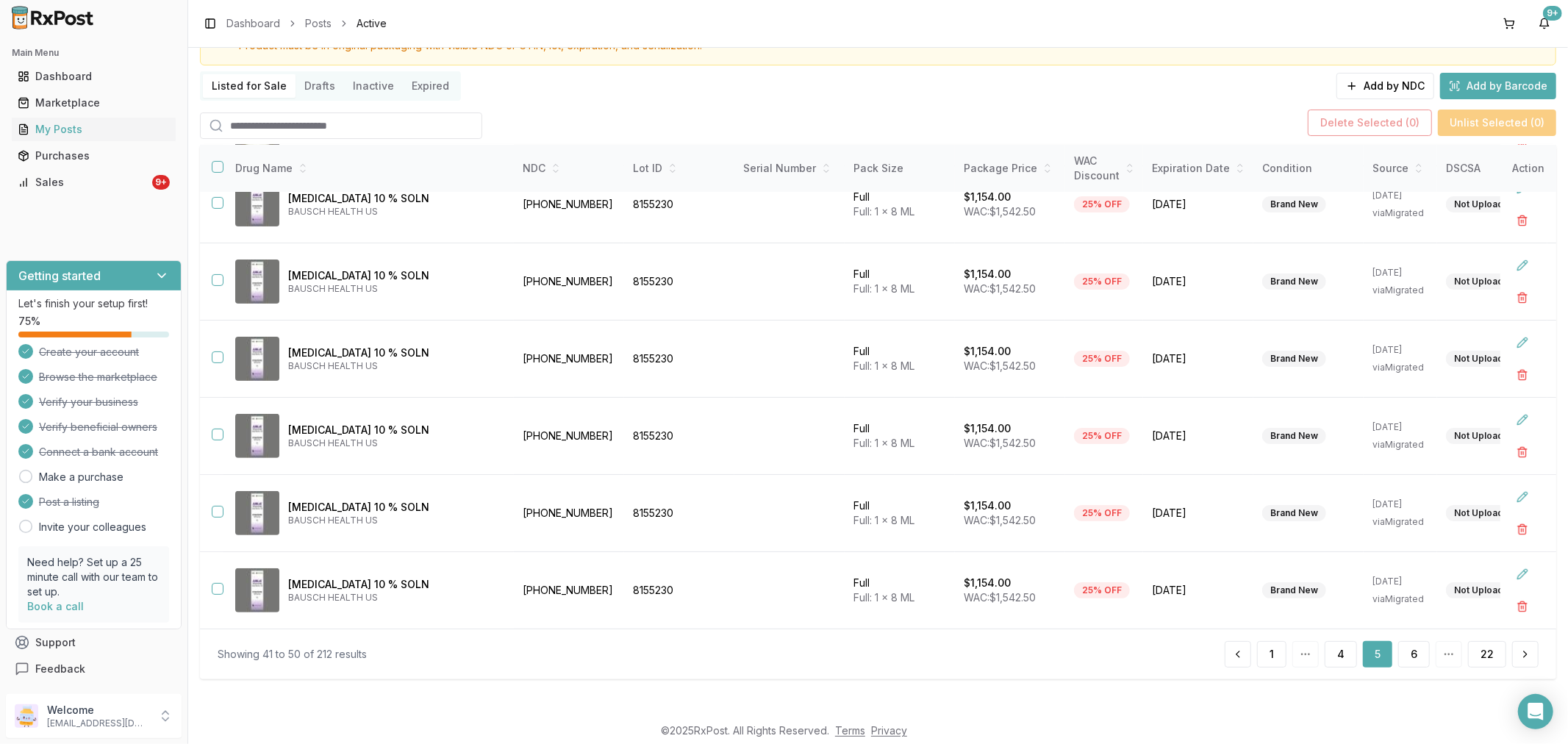
scroll to position [336, 0]
click at [1407, 657] on button "6" at bounding box center [1413, 654] width 32 height 26
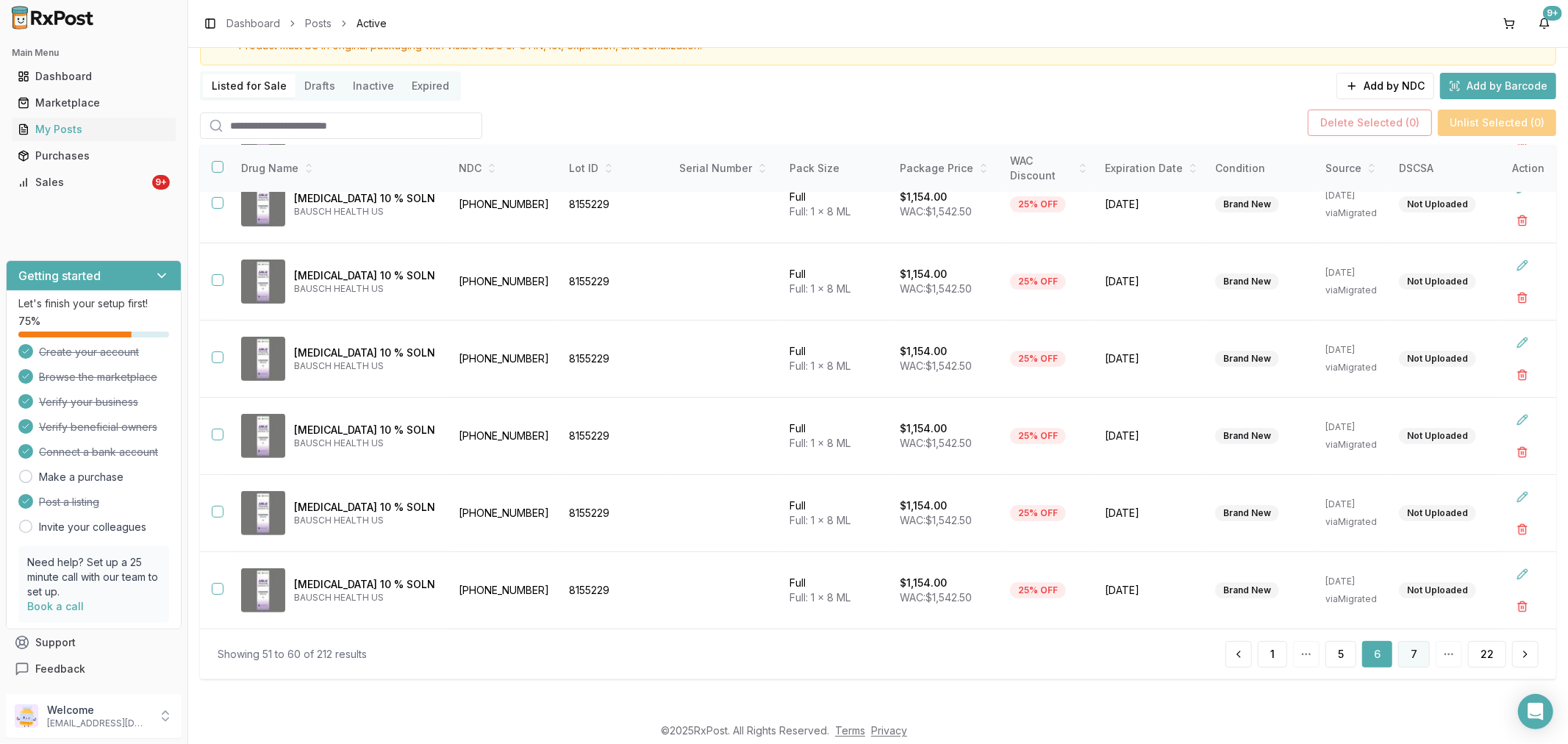
click at [1403, 663] on button "7" at bounding box center [1413, 654] width 32 height 26
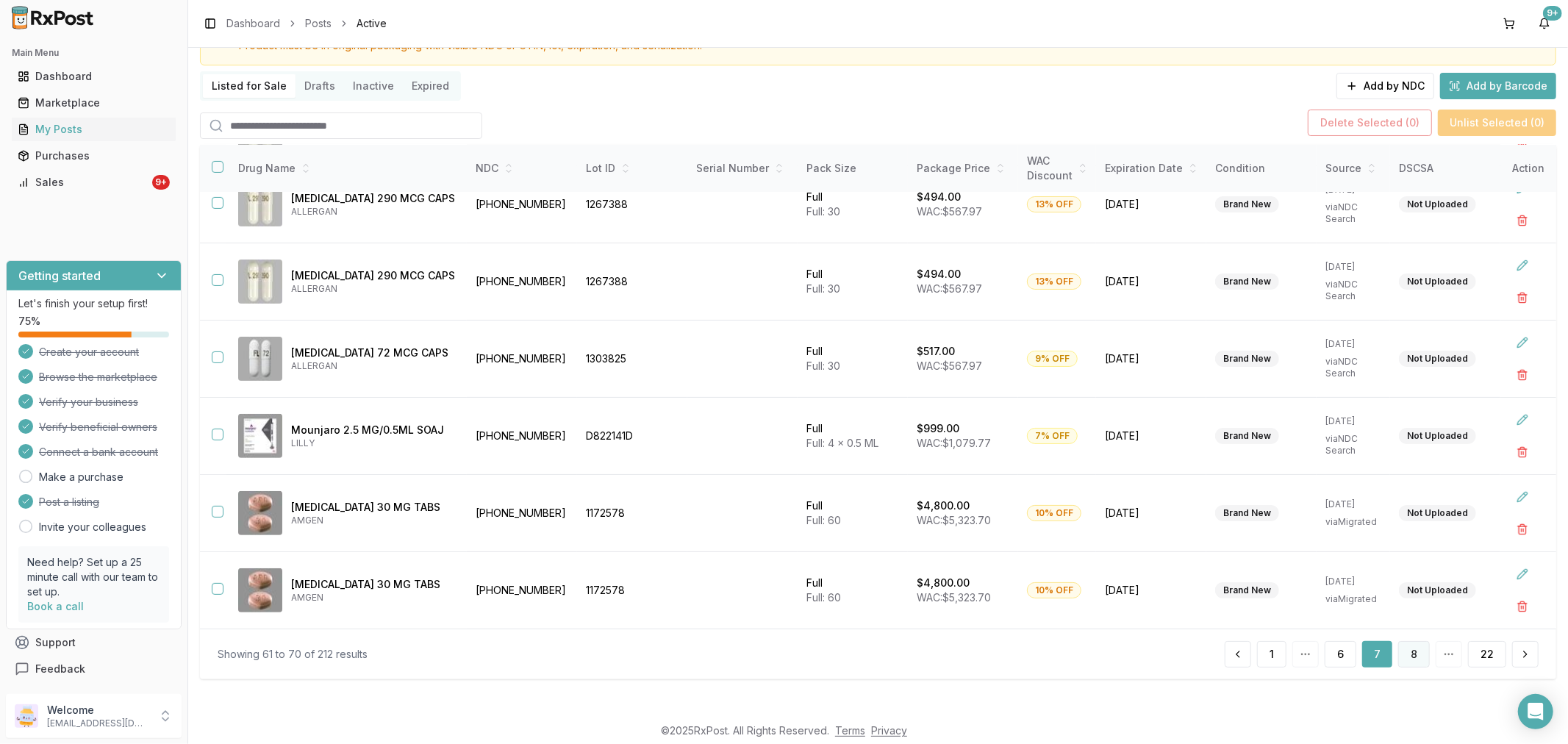
click at [1400, 659] on button "8" at bounding box center [1413, 654] width 32 height 26
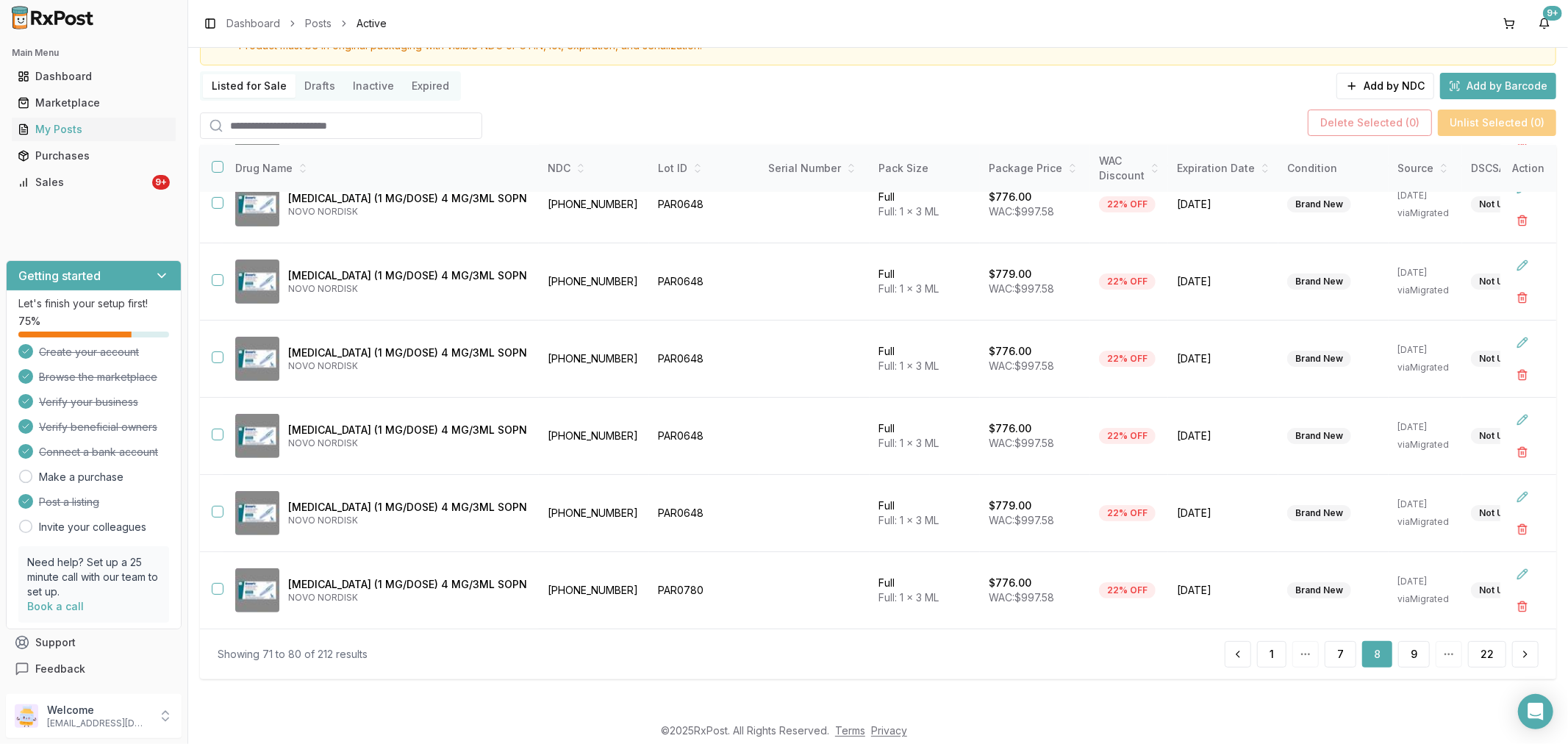
scroll to position [341, 0]
click at [1405, 652] on button "9" at bounding box center [1413, 654] width 32 height 26
click at [1404, 646] on button "10" at bounding box center [1412, 654] width 36 height 26
click at [1412, 659] on button "11" at bounding box center [1413, 654] width 34 height 26
click at [1407, 656] on button "12" at bounding box center [1412, 654] width 36 height 26
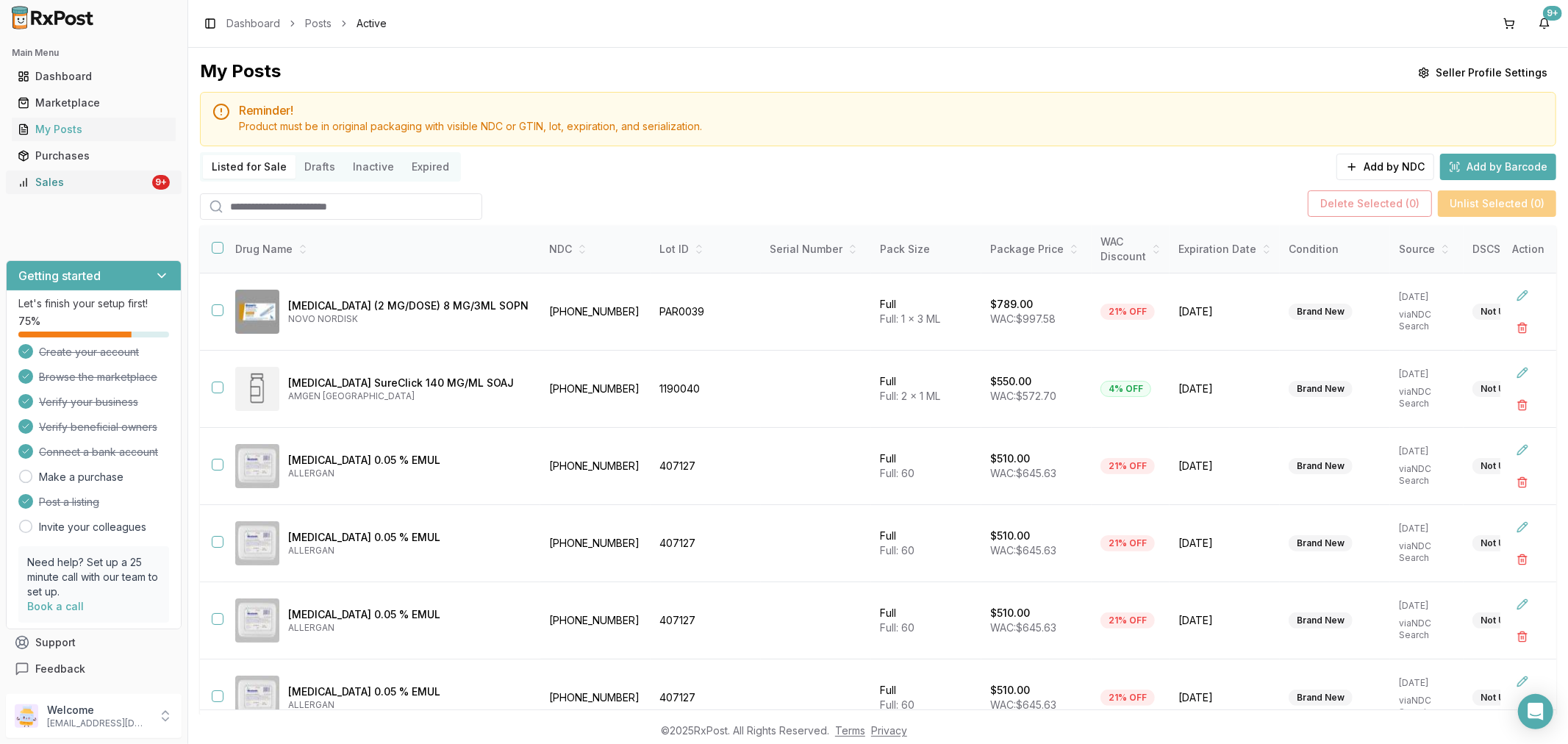
click at [74, 188] on div "Sales" at bounding box center [84, 182] width 132 height 15
